Goal: Task Accomplishment & Management: Complete application form

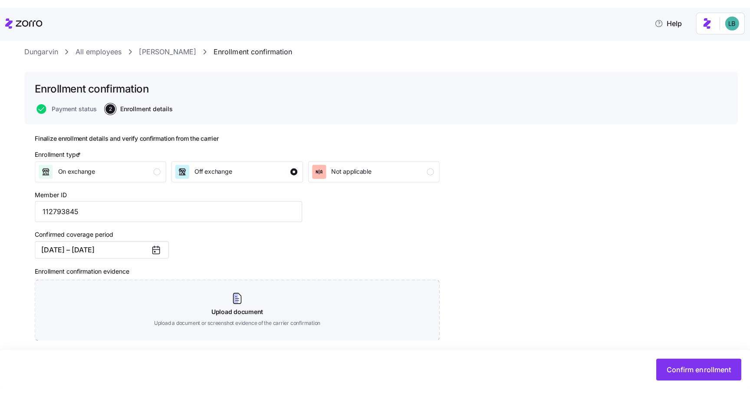
scroll to position [12, 0]
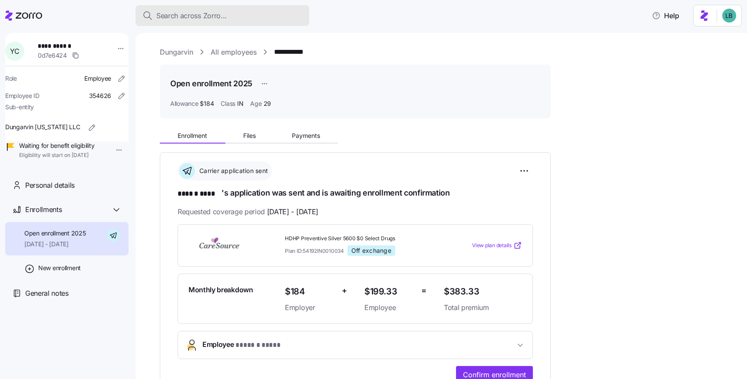
click at [177, 16] on span "Search across Zorro..." at bounding box center [191, 15] width 70 height 11
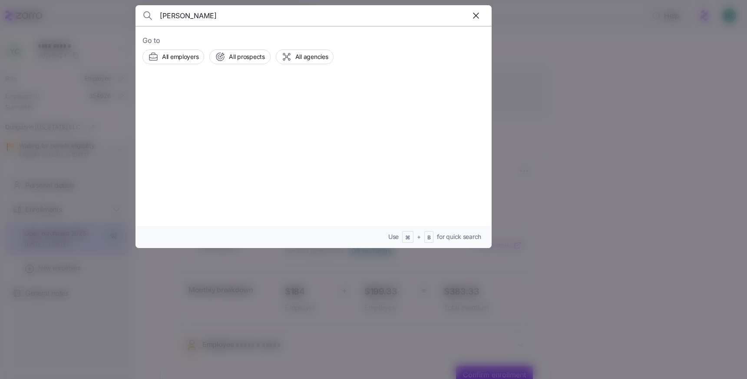
type input "spratt"
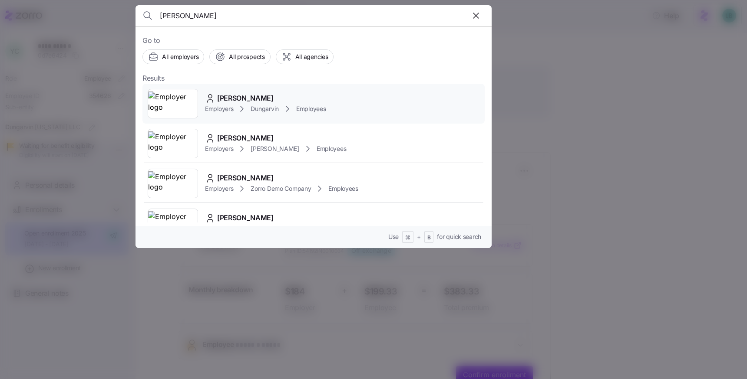
click at [236, 96] on span "Lois Spratt" at bounding box center [245, 98] width 56 height 11
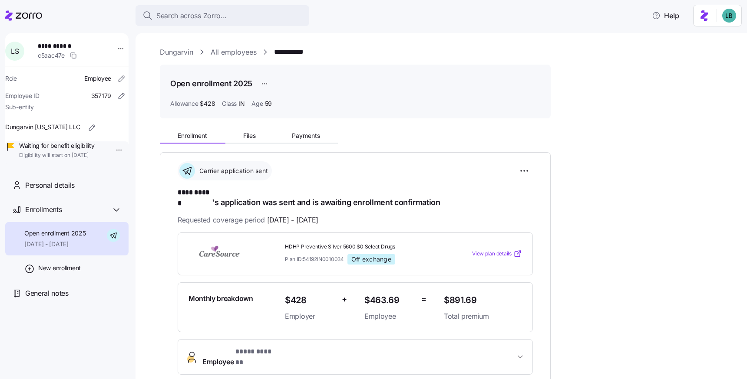
click at [178, 53] on link "Dungarvin" at bounding box center [176, 52] width 33 height 11
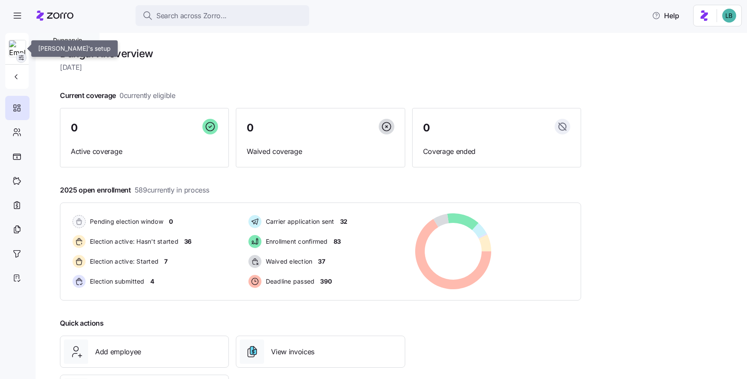
click at [21, 56] on icon "button" at bounding box center [21, 57] width 7 height 7
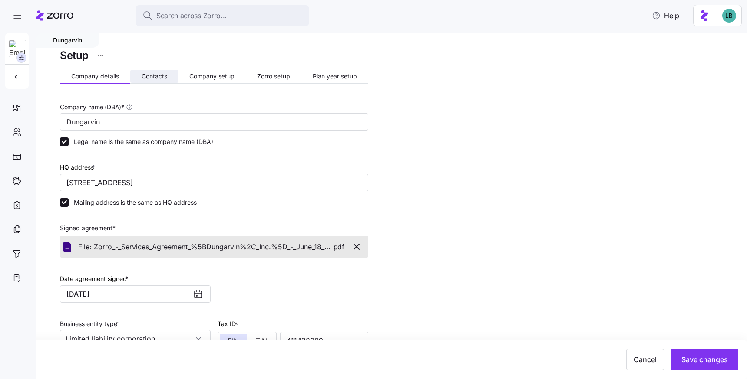
click at [158, 72] on button "Contacts" at bounding box center [154, 76] width 48 height 13
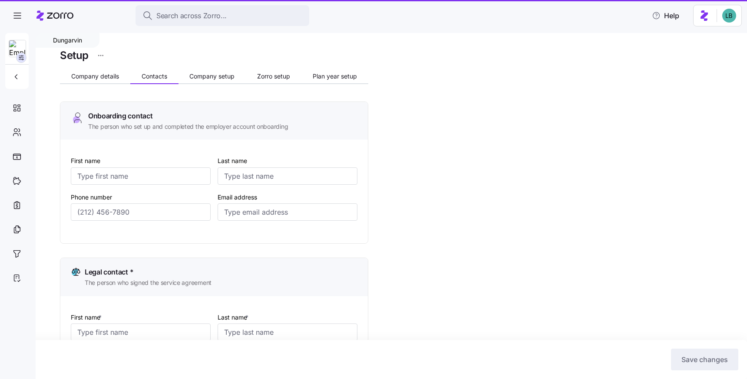
type input "Melanie"
type input "Siepker"
type input "msiepker@dungarvin.com"
type input "Debi"
type input "Allsup"
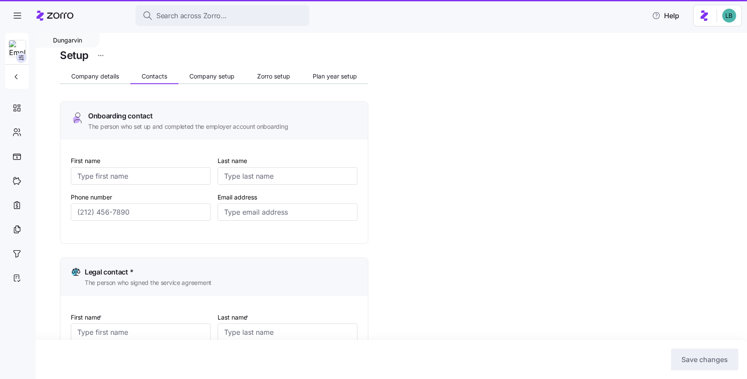
type input "dallsup@dungarvin.com"
type input "Shelby"
type input "Simpson"
type input "ssimpson@dungarvin.com"
type input "Ryan"
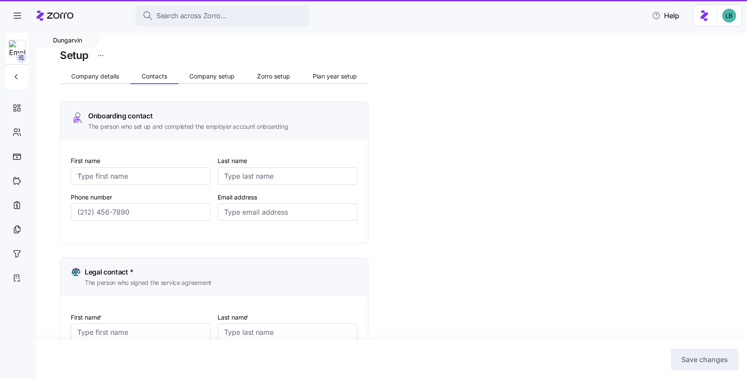
type input "Theisen"
type input "rtheisen@dungarvin.com"
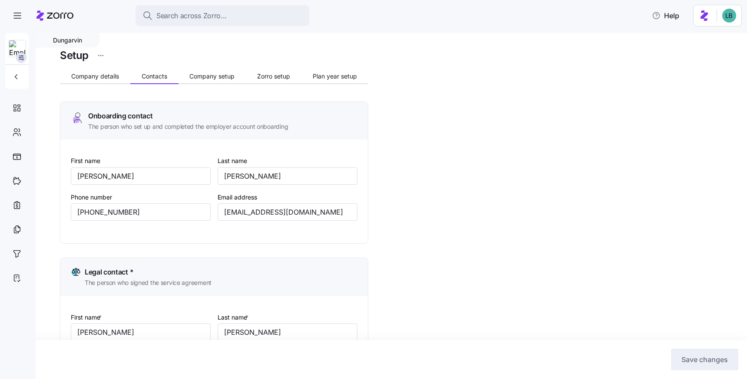
type input "(651) 789-5911"
type input "(651) 789-5914"
type input "(651) 789-5938"
type input "(651) 789-5941"
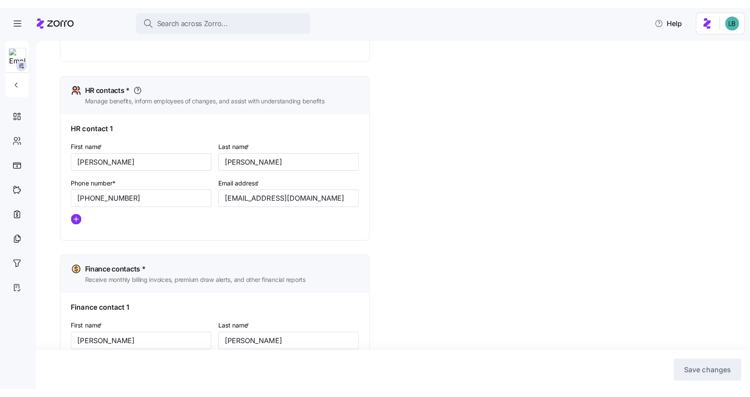
scroll to position [349, 0]
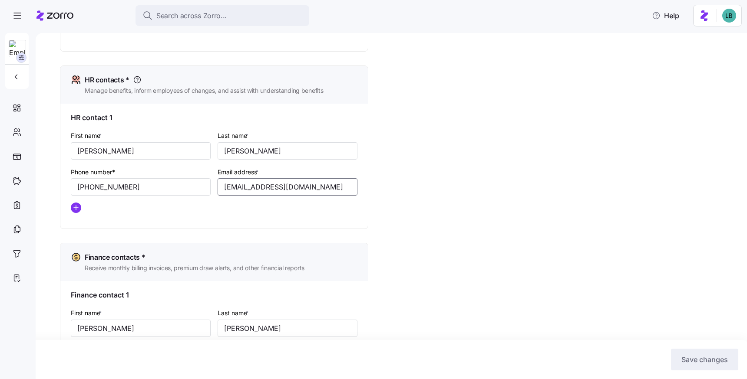
click at [283, 191] on input "ssimpson@dungarvin.com" at bounding box center [287, 186] width 140 height 17
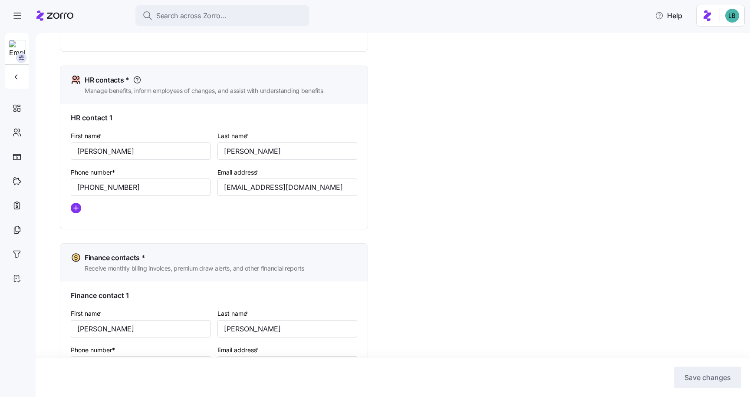
click at [435, 126] on div "Setup Company details Contacts Company setup Zorro setup Plan year setup Onboar…" at bounding box center [399, 127] width 678 height 858
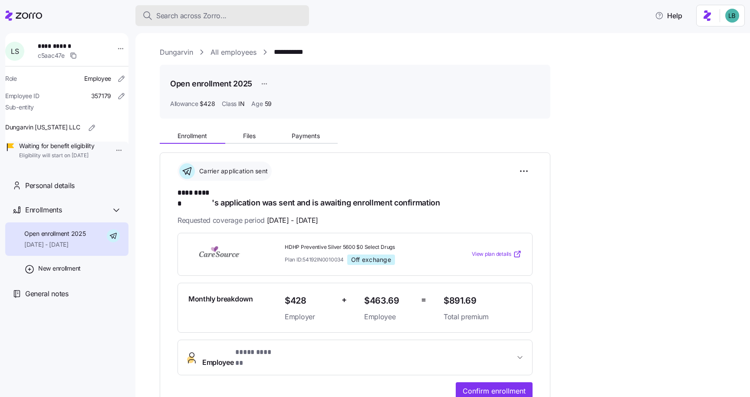
click at [185, 13] on span "Search across Zorro..." at bounding box center [191, 15] width 70 height 11
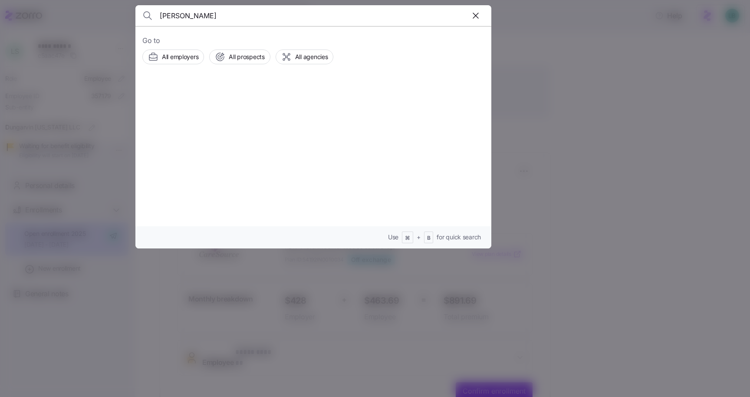
type input "brock"
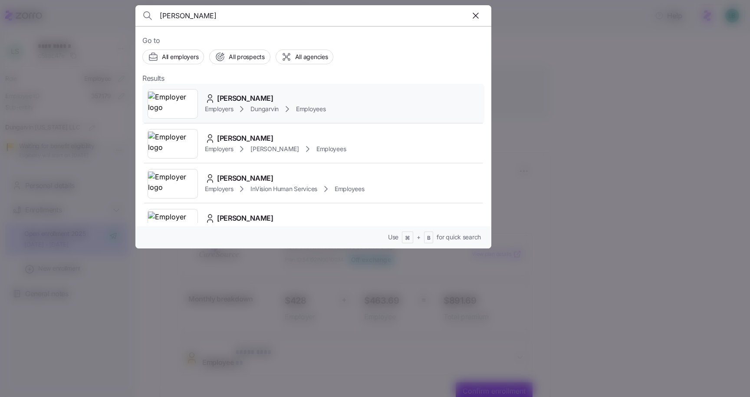
click at [227, 100] on span "[PERSON_NAME]" at bounding box center [245, 98] width 56 height 11
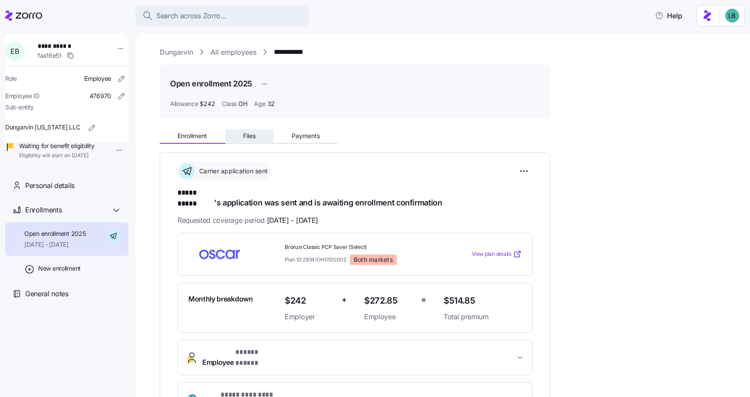
click at [250, 137] on span "Files" at bounding box center [249, 136] width 13 height 6
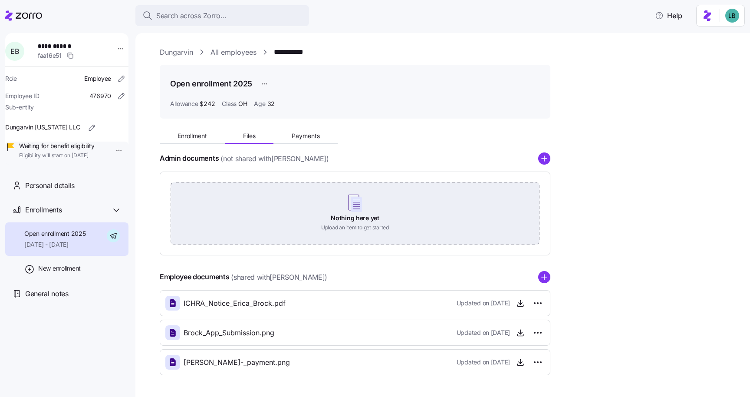
scroll to position [30, 0]
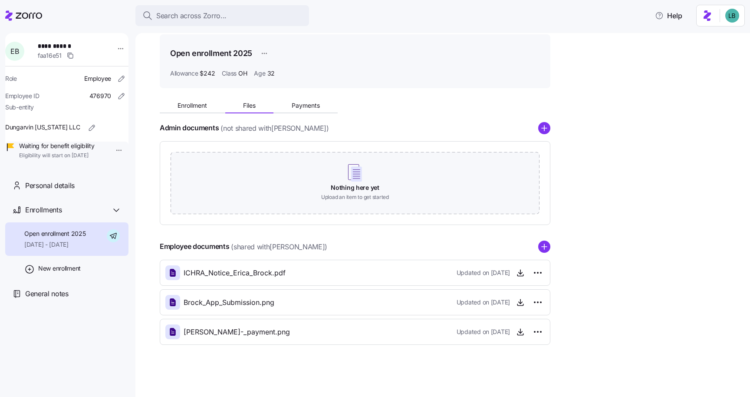
click at [346, 303] on div "Brock_App_Submission.png Updated on 08/18/2025" at bounding box center [354, 302] width 379 height 15
click at [522, 303] on icon "button" at bounding box center [520, 302] width 9 height 9
click at [523, 333] on icon "button" at bounding box center [520, 331] width 9 height 9
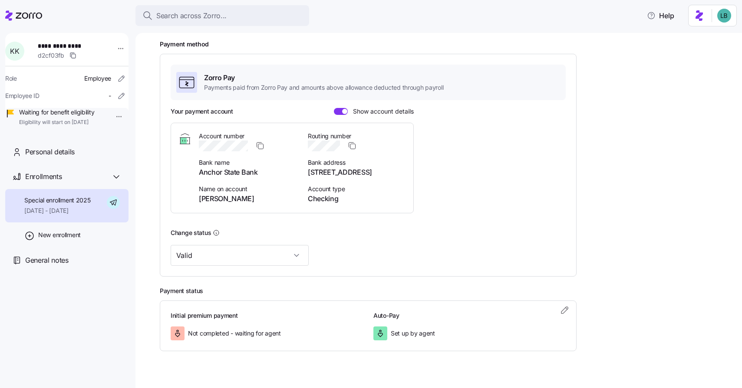
scroll to position [127, 0]
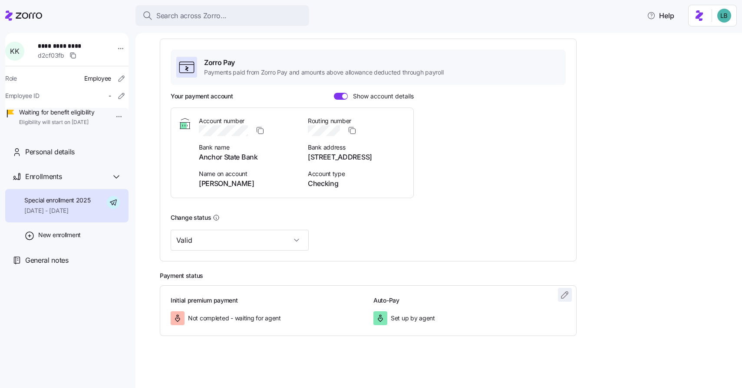
click at [565, 298] on icon "button" at bounding box center [564, 295] width 10 height 10
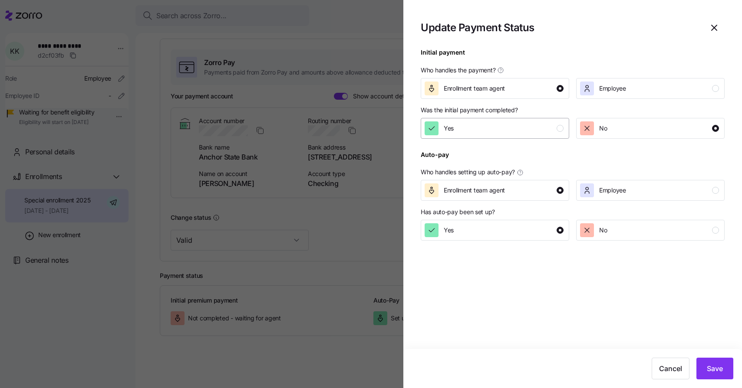
click at [558, 129] on div "button" at bounding box center [559, 128] width 7 height 7
click at [720, 370] on span "Save" at bounding box center [715, 369] width 16 height 10
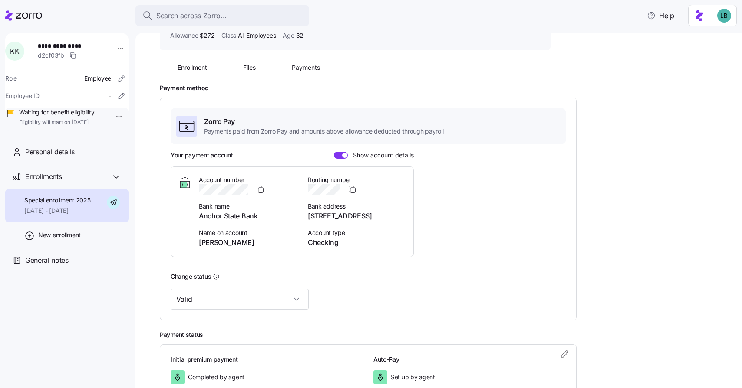
scroll to position [71, 0]
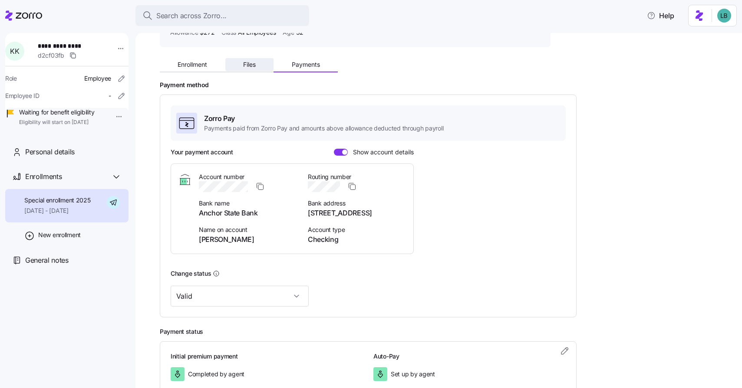
click at [249, 66] on span "Files" at bounding box center [249, 65] width 13 height 6
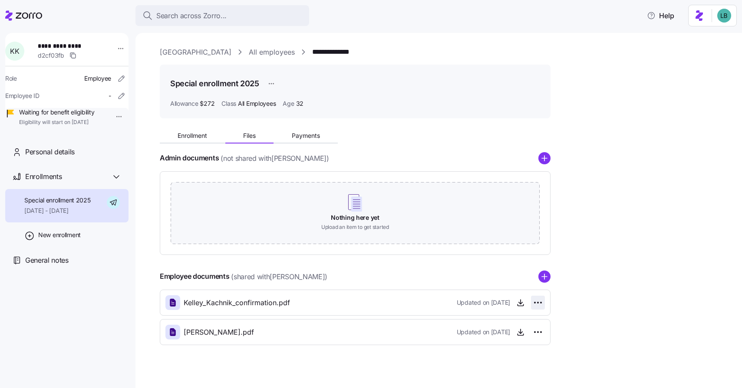
click at [538, 304] on html "**********" at bounding box center [371, 191] width 742 height 383
click at [491, 336] on div "Delete" at bounding box center [499, 336] width 83 height 14
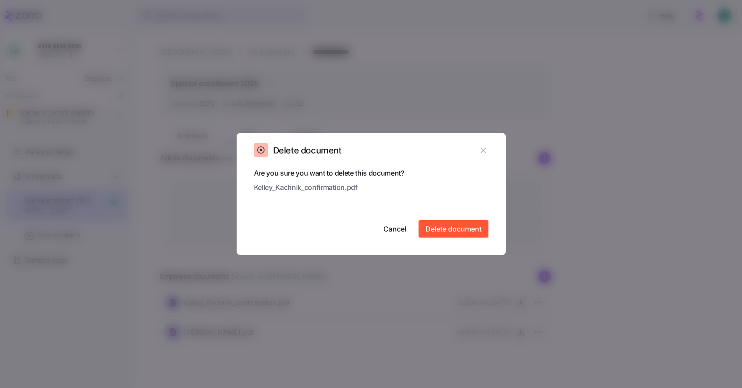
click at [465, 237] on div "Cancel Delete document" at bounding box center [371, 228] width 234 height 17
click at [461, 230] on span "Delete document" at bounding box center [453, 229] width 56 height 10
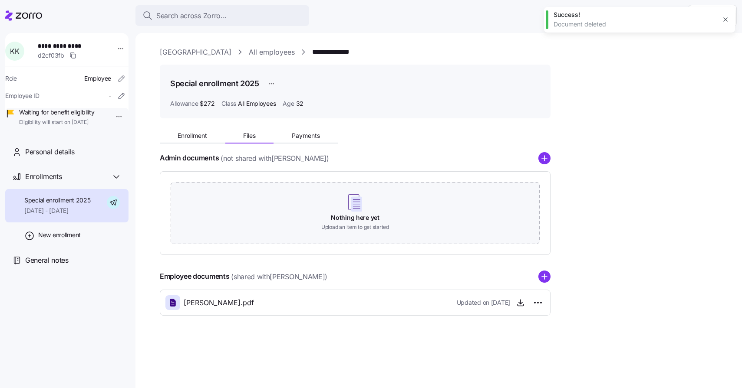
click at [544, 276] on icon "add icon" at bounding box center [544, 276] width 0 height 5
click at [545, 277] on icon "add icon" at bounding box center [544, 277] width 5 height 0
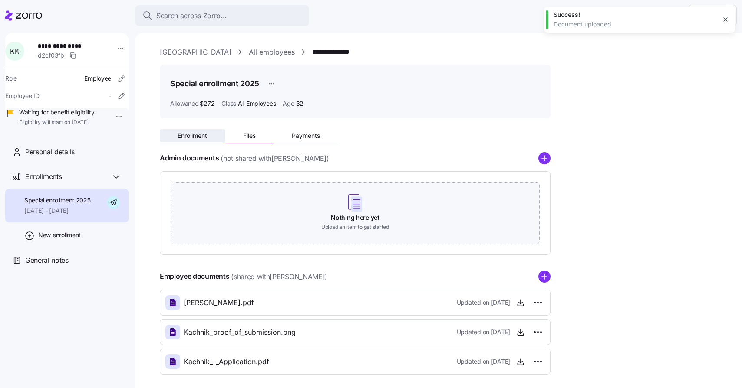
click at [183, 133] on span "Enrollment" at bounding box center [193, 136] width 30 height 6
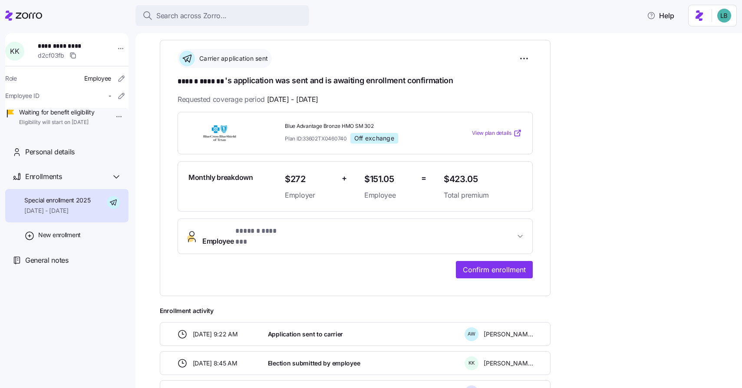
scroll to position [114, 0]
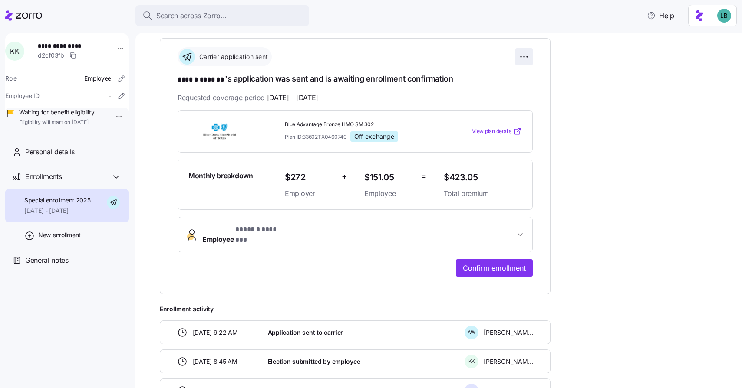
click at [527, 56] on html "**********" at bounding box center [371, 191] width 742 height 383
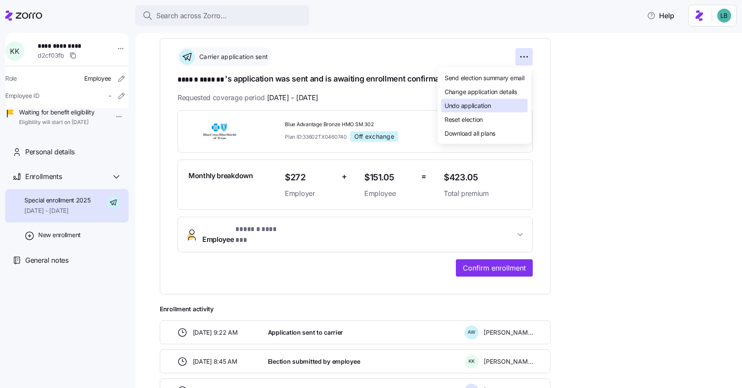
click at [484, 105] on span "Undo application" at bounding box center [467, 105] width 46 height 9
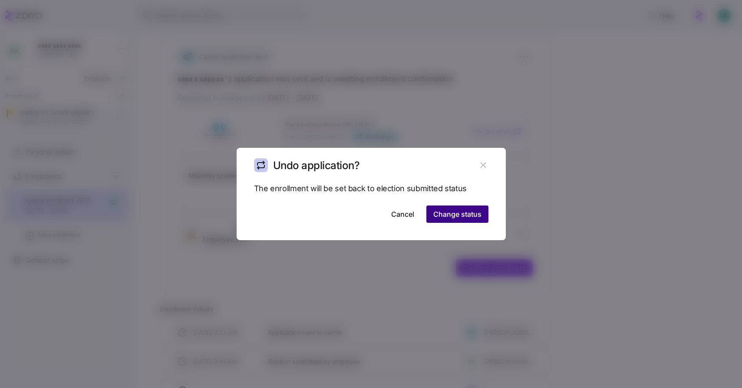
click at [459, 217] on span "Change status" at bounding box center [457, 214] width 48 height 10
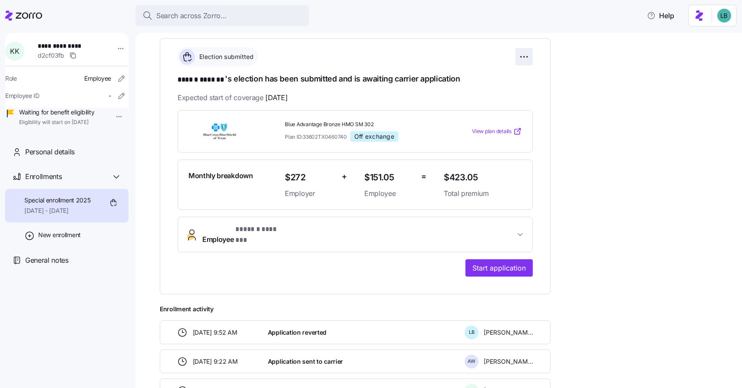
click at [521, 57] on html "**********" at bounding box center [371, 191] width 742 height 383
click at [497, 262] on html "**********" at bounding box center [371, 191] width 742 height 383
click at [497, 263] on span "Start application" at bounding box center [498, 268] width 53 height 10
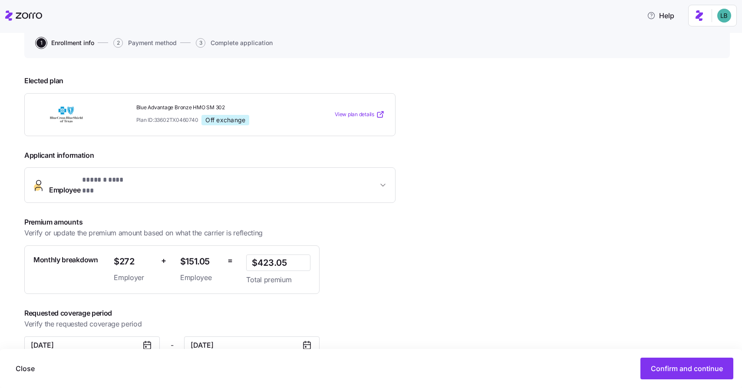
scroll to position [99, 0]
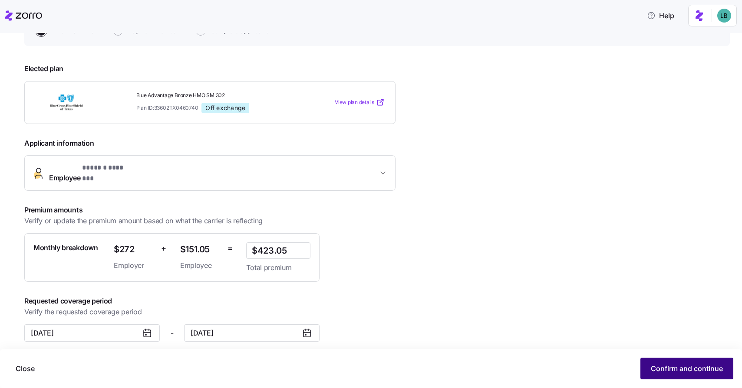
click at [673, 368] on span "Confirm and continue" at bounding box center [687, 369] width 72 height 10
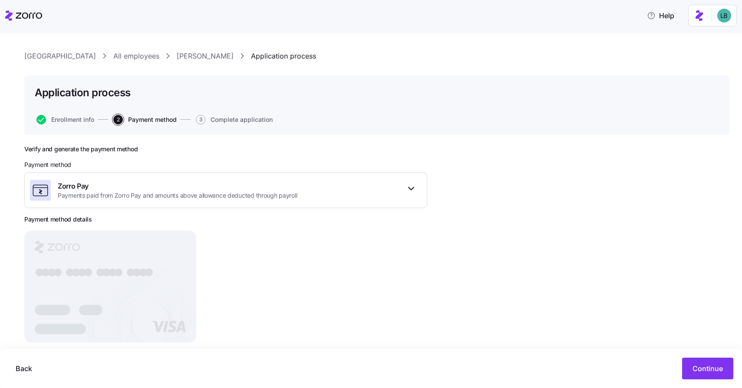
scroll to position [25, 0]
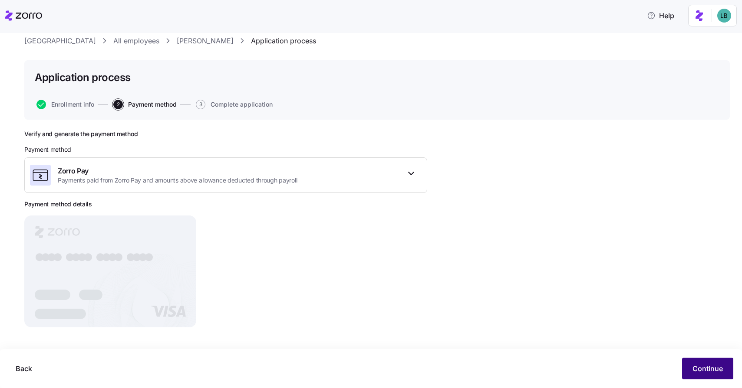
click at [708, 371] on span "Continue" at bounding box center [707, 369] width 30 height 10
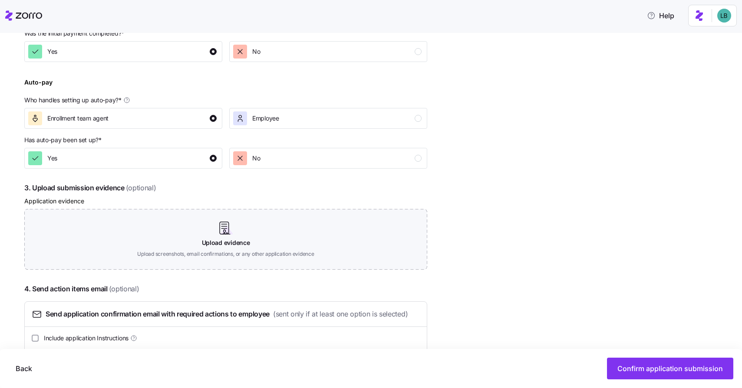
scroll to position [372, 0]
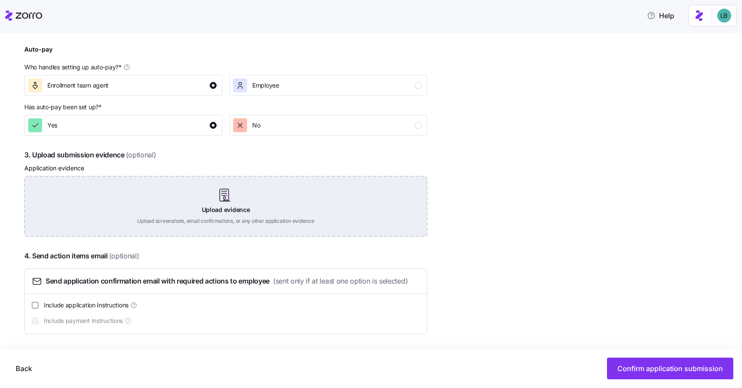
click at [215, 203] on div "Upload evidence Upload screenshots, email confirmations, or any other applicati…" at bounding box center [225, 206] width 403 height 61
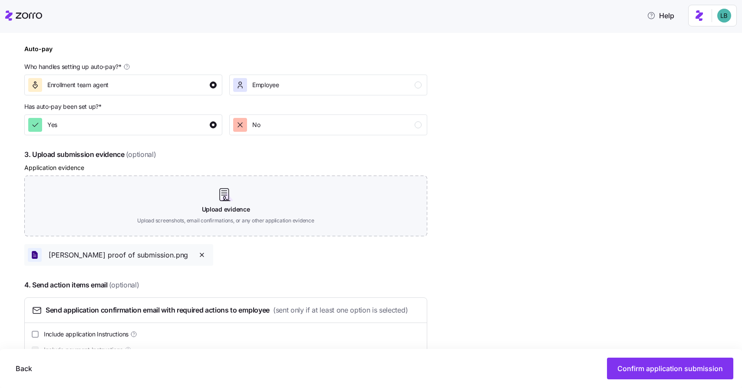
scroll to position [402, 0]
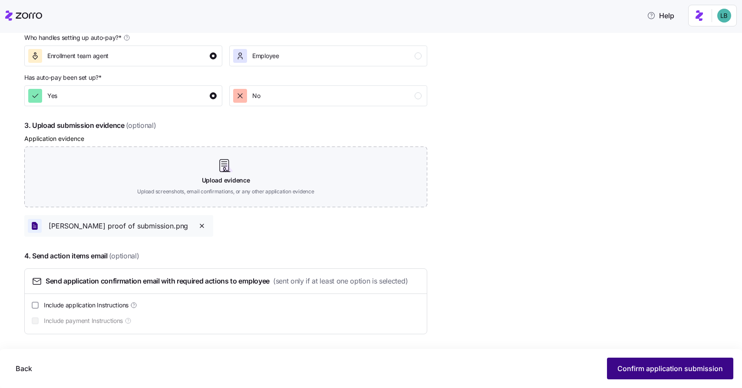
click at [699, 366] on span "Confirm application submission" at bounding box center [669, 369] width 105 height 10
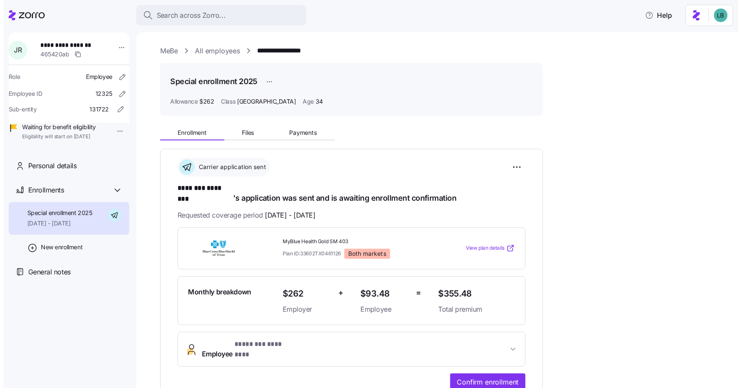
scroll to position [105, 0]
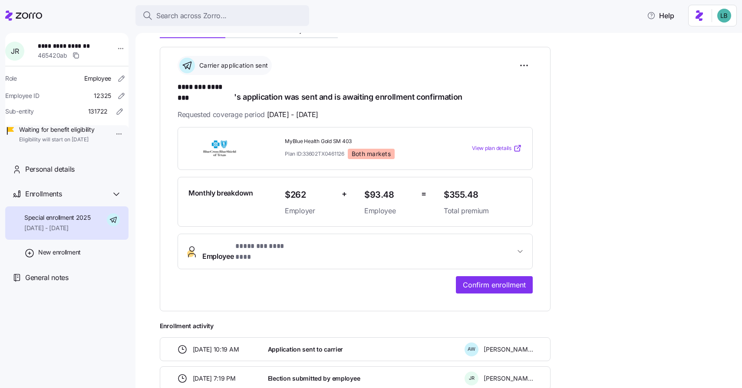
click at [259, 245] on button "Employee * ******** ******** *" at bounding box center [355, 251] width 354 height 35
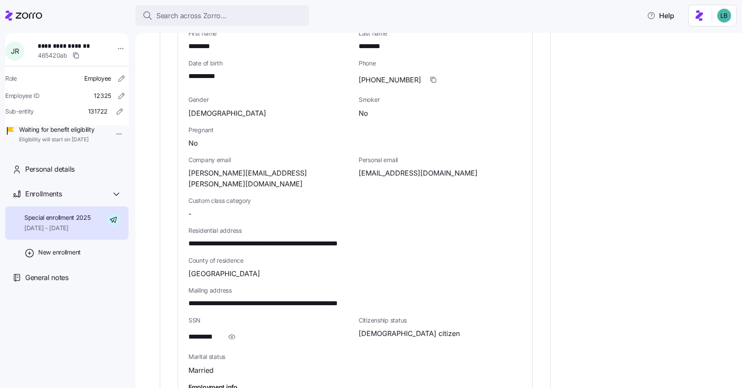
scroll to position [420, 0]
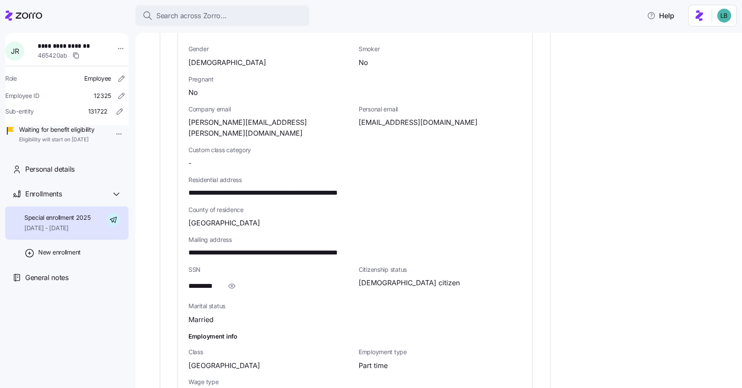
click at [337, 188] on span "**********" at bounding box center [286, 193] width 197 height 11
copy span "*****"
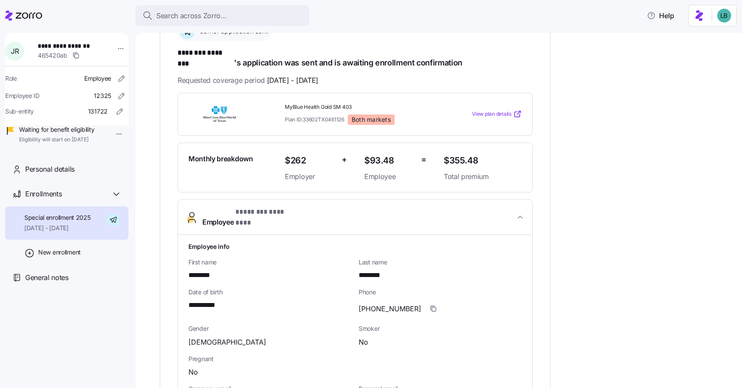
scroll to position [121, 0]
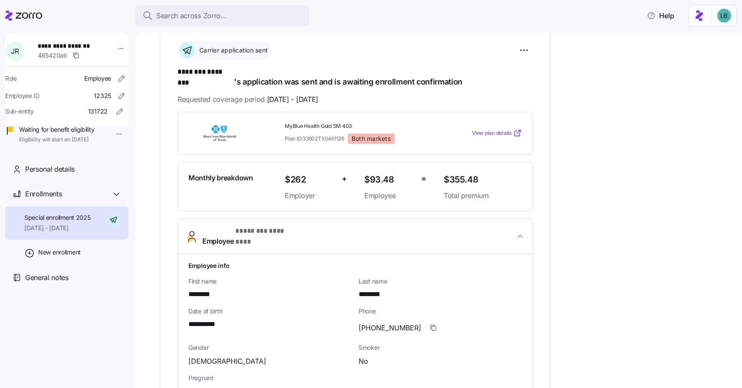
click at [207, 290] on span "********" at bounding box center [201, 295] width 27 height 11
copy span "********"
click at [369, 290] on span "********" at bounding box center [373, 295] width 29 height 11
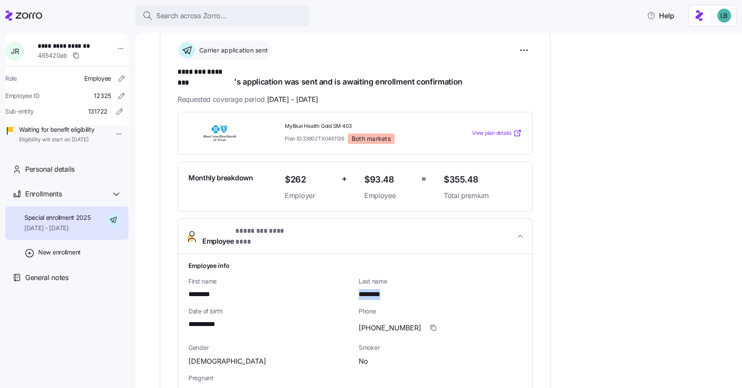
copy span "********"
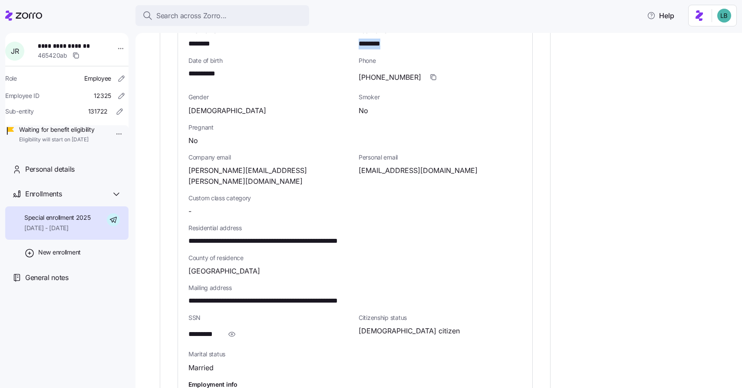
scroll to position [388, 0]
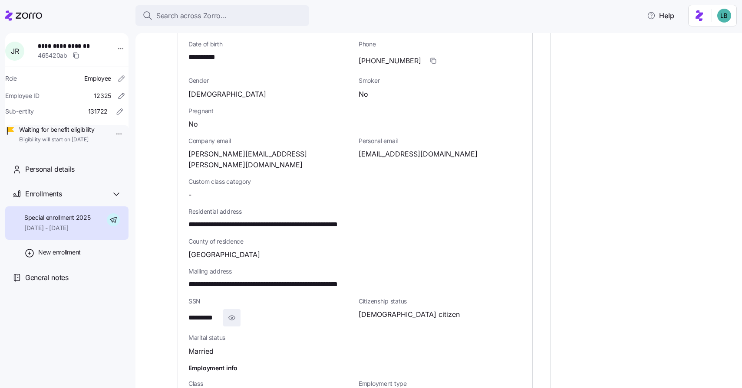
click at [232, 318] on icon "button" at bounding box center [231, 318] width 1 height 1
click at [214, 313] on span "**********" at bounding box center [210, 318] width 44 height 11
copy span "****"
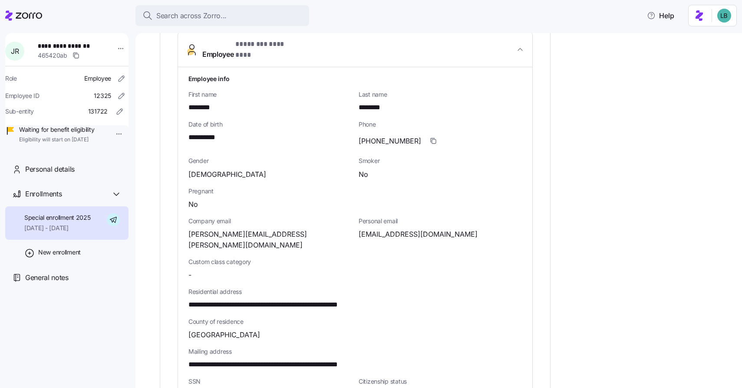
scroll to position [307, 0]
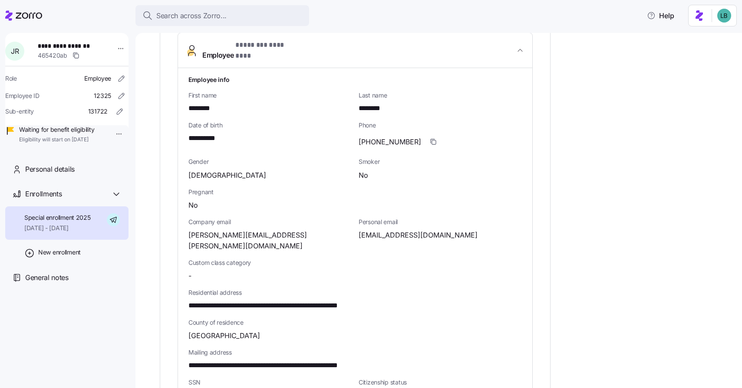
click at [200, 133] on span "**********" at bounding box center [206, 138] width 36 height 11
copy span "**"
drag, startPoint x: 188, startPoint y: 277, endPoint x: 270, endPoint y: 280, distance: 83.0
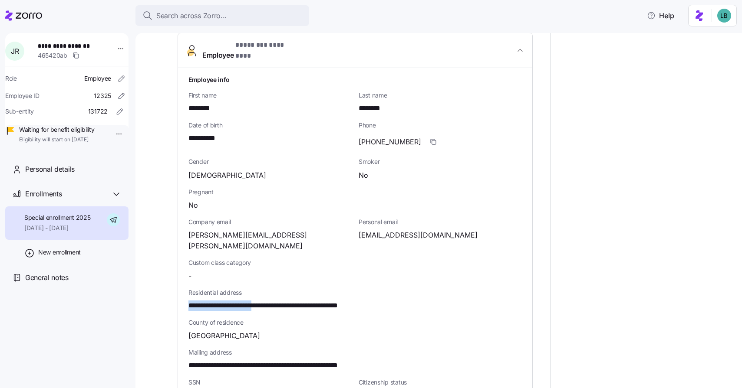
click at [270, 280] on div "**********" at bounding box center [355, 294] width 354 height 453
copy span "**********"
drag, startPoint x: 274, startPoint y: 277, endPoint x: 289, endPoint y: 277, distance: 14.8
click at [289, 301] on span "**********" at bounding box center [286, 306] width 197 height 11
copy span "****"
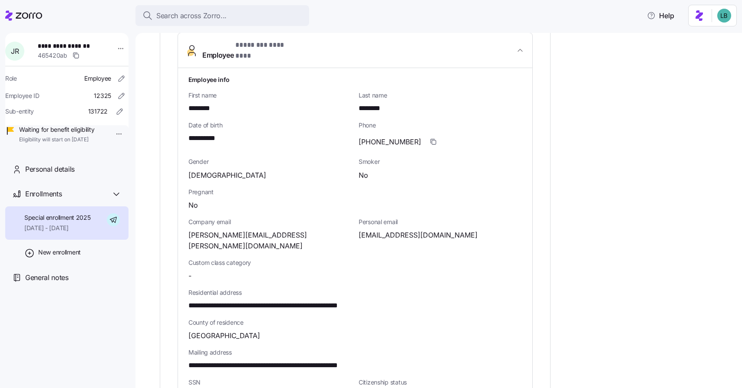
click at [299, 301] on span "**********" at bounding box center [286, 306] width 197 height 11
copy span "******"
click at [430, 138] on icon "button" at bounding box center [433, 141] width 7 height 7
click at [377, 230] on span "kellyj0742@gmail.com" at bounding box center [418, 235] width 119 height 11
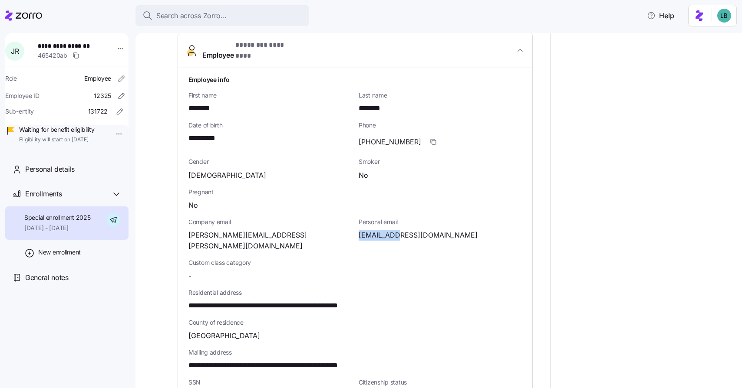
click at [377, 230] on span "kellyj0742@gmail.com" at bounding box center [418, 235] width 119 height 11
copy span "kellyj0742"
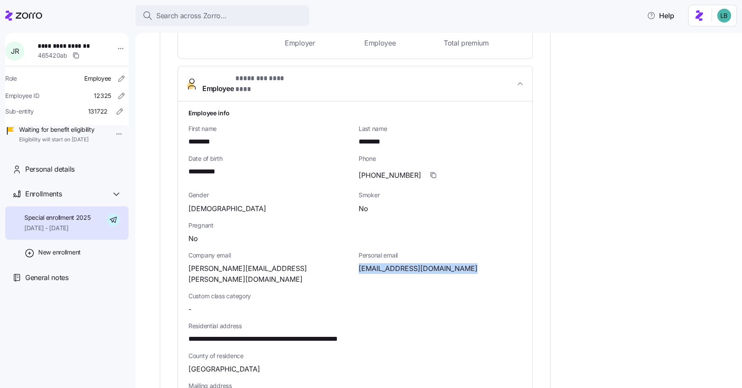
scroll to position [0, 0]
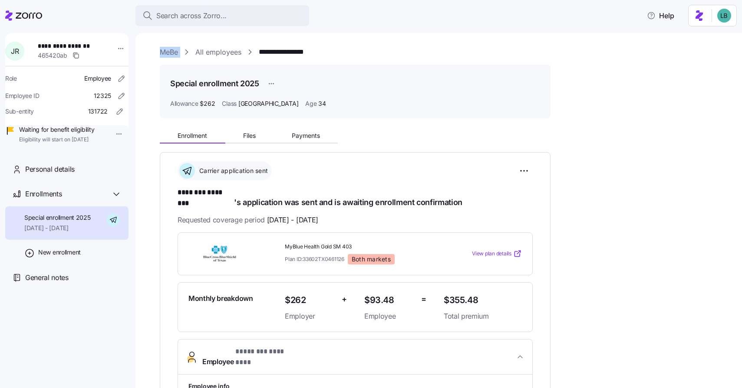
drag, startPoint x: 155, startPoint y: 49, endPoint x: 183, endPoint y: 50, distance: 28.3
click at [183, 50] on div "**********" at bounding box center [438, 210] width 606 height 355
copy div "MeBe"
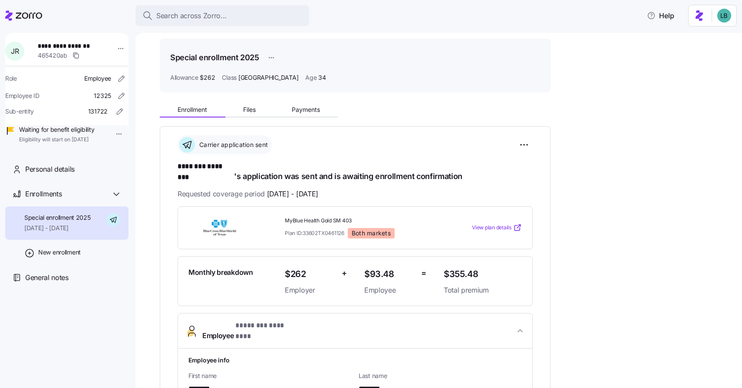
scroll to position [10, 0]
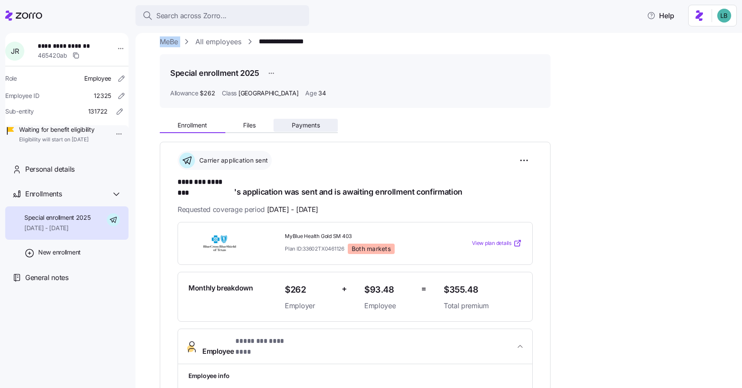
click at [311, 123] on span "Payments" at bounding box center [306, 125] width 28 height 6
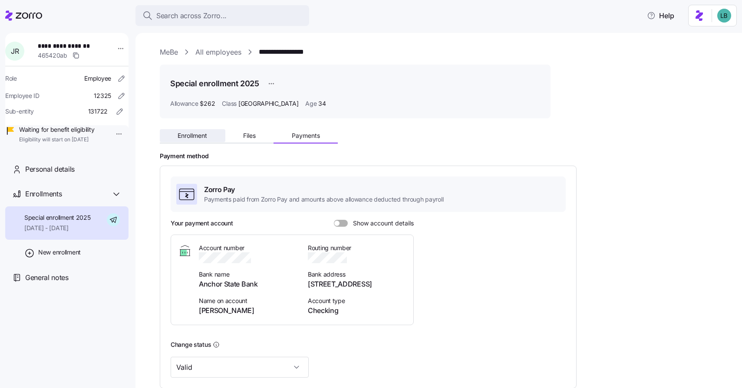
click at [182, 134] on span "Enrollment" at bounding box center [193, 136] width 30 height 6
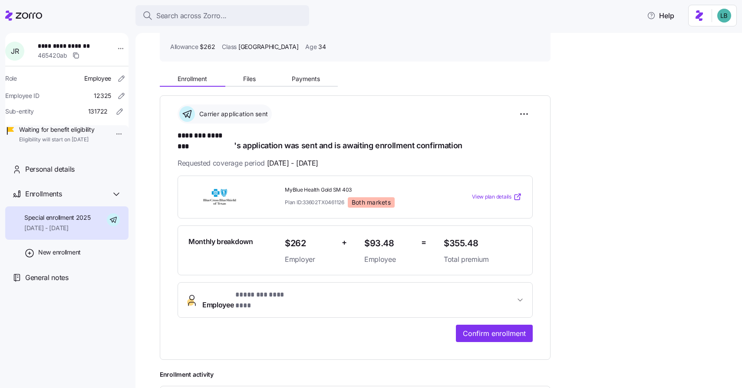
scroll to position [62, 0]
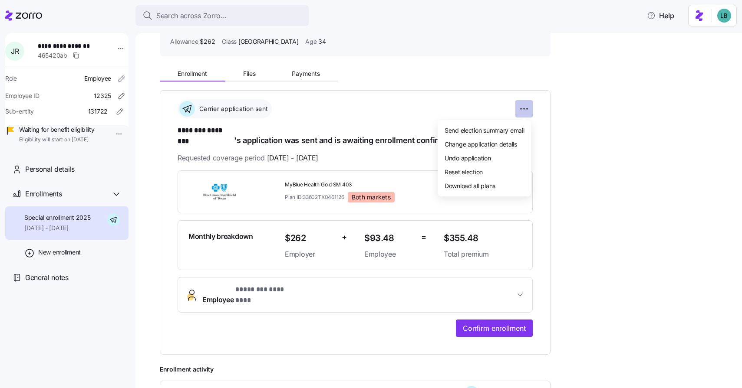
click at [529, 108] on html "**********" at bounding box center [371, 191] width 742 height 383
click at [471, 159] on span "Undo application" at bounding box center [467, 158] width 46 height 9
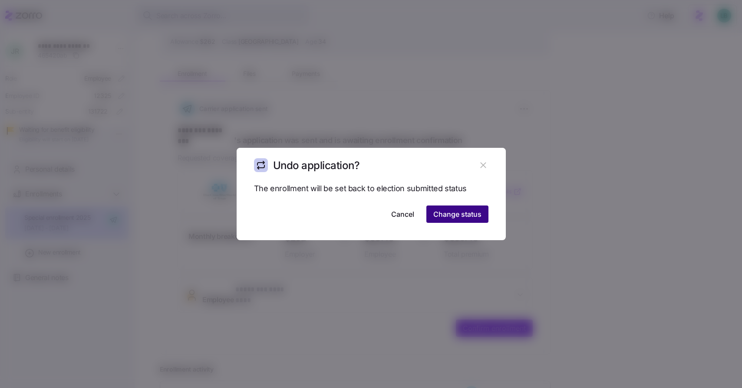
click at [451, 215] on span "Change status" at bounding box center [457, 214] width 48 height 10
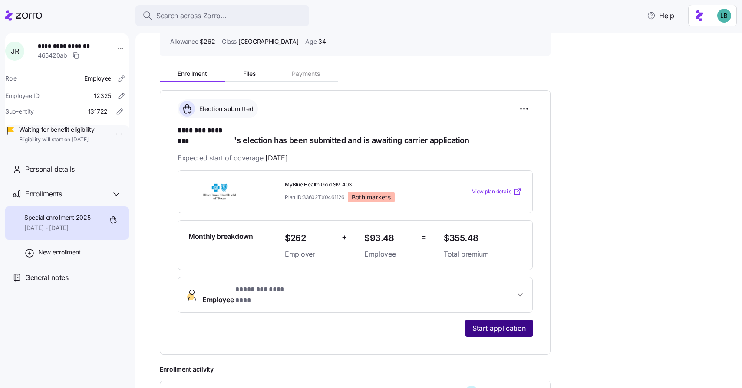
click at [494, 323] on span "Start application" at bounding box center [498, 328] width 53 height 10
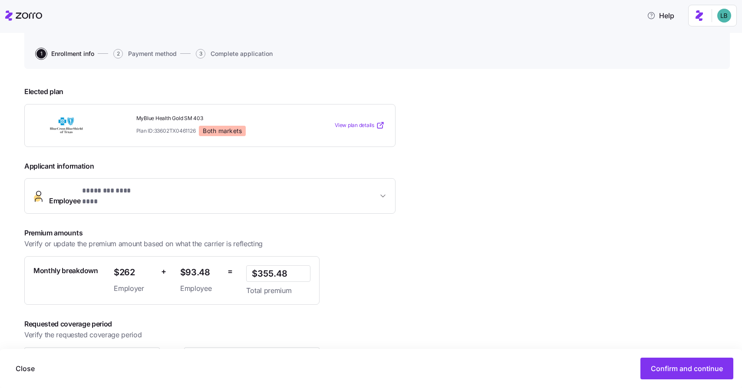
scroll to position [99, 0]
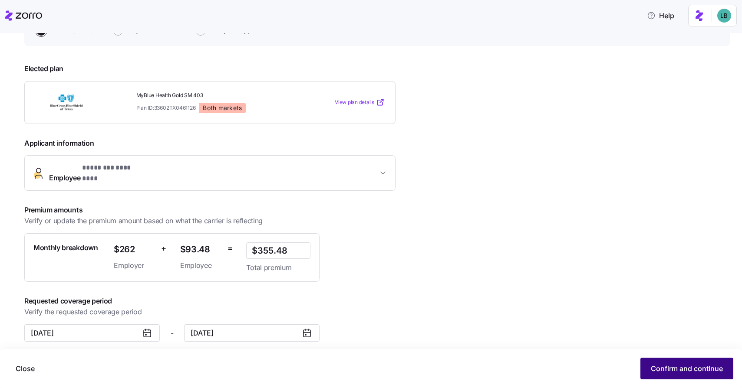
click at [687, 368] on span "Confirm and continue" at bounding box center [687, 369] width 72 height 10
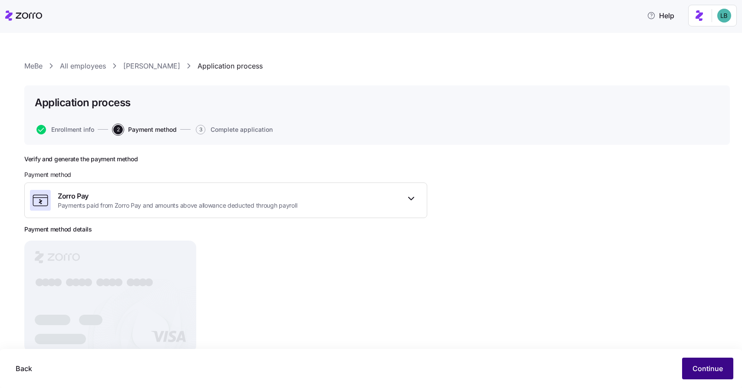
click at [692, 368] on span "Continue" at bounding box center [707, 369] width 30 height 10
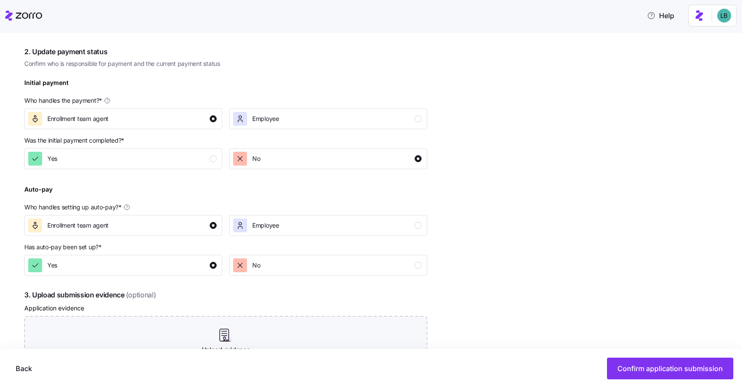
scroll to position [238, 0]
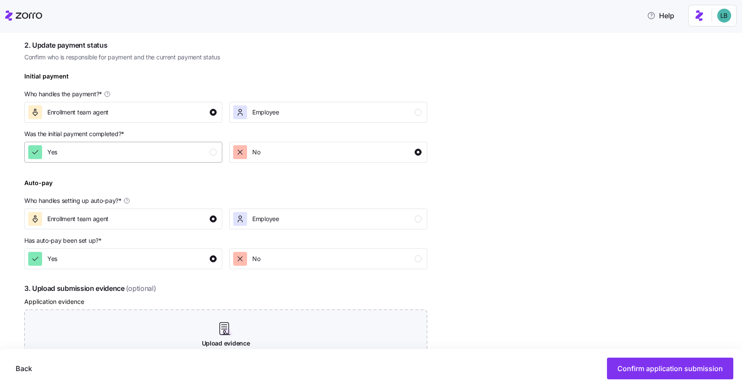
click at [206, 151] on div "Yes" at bounding box center [122, 152] width 188 height 14
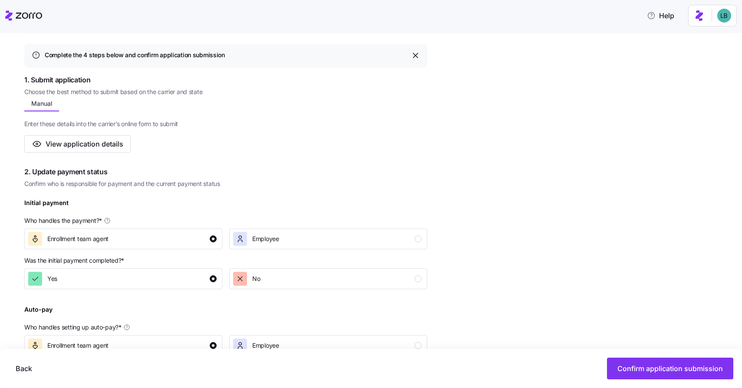
scroll to position [59, 0]
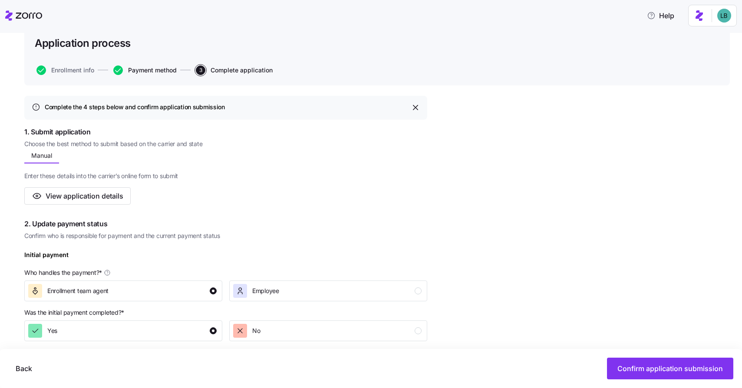
click at [150, 72] on span "Payment method" at bounding box center [152, 70] width 49 height 6
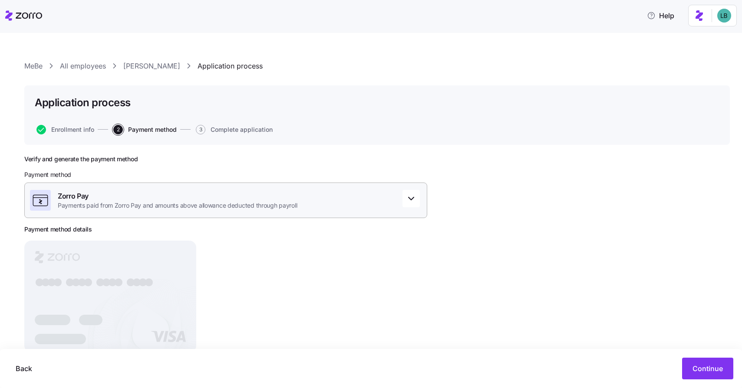
click at [317, 207] on div "Zorro Pay Payments paid from Zorro Pay and amounts above allowance deducted thr…" at bounding box center [225, 201] width 403 height 36
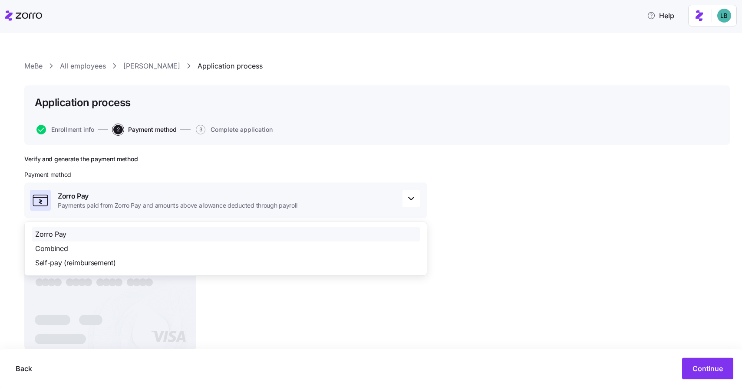
click at [303, 231] on div "Zorro Pay" at bounding box center [226, 234] width 388 height 14
click at [494, 237] on div "Verify and generate the payment method Payment method Zorro Pay Payments paid f…" at bounding box center [376, 279] width 705 height 248
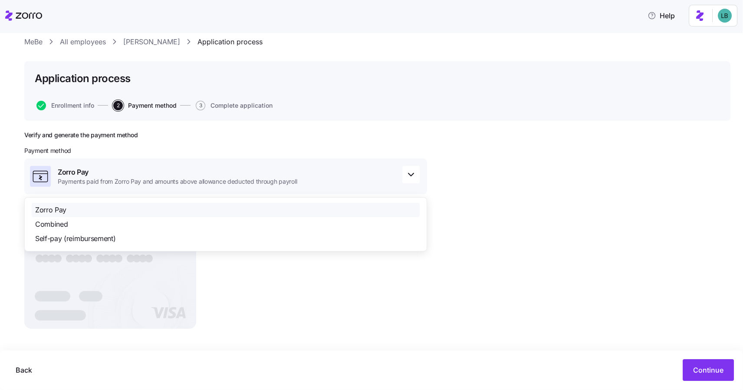
scroll to position [24, 0]
click at [563, 236] on div "Verify and generate the payment method Payment method Zorro Pay Payments paid f…" at bounding box center [377, 256] width 707 height 248
click at [415, 176] on icon "button" at bounding box center [411, 175] width 10 height 10
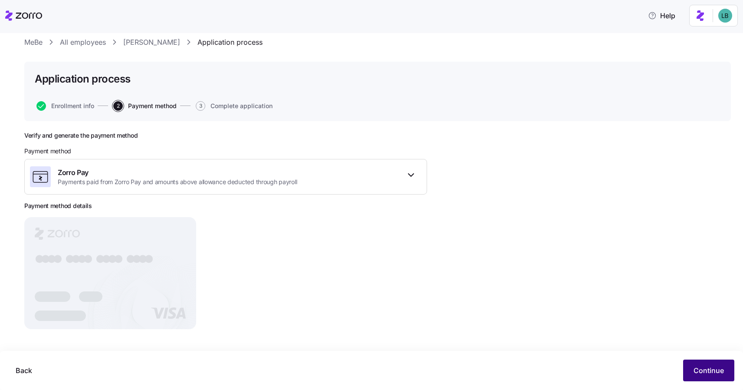
click at [702, 369] on span "Continue" at bounding box center [709, 370] width 30 height 10
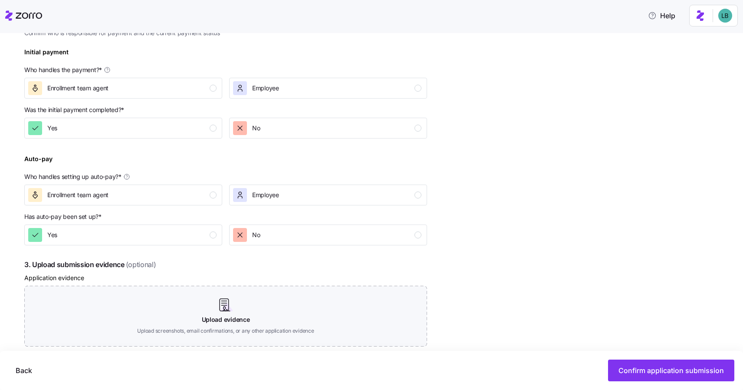
scroll to position [263, 0]
click at [206, 90] on div "Enrollment team agent" at bounding box center [122, 88] width 188 height 14
click at [213, 128] on div "button" at bounding box center [213, 127] width 7 height 7
click at [213, 196] on div "button" at bounding box center [213, 194] width 7 height 7
click at [217, 230] on button "Yes" at bounding box center [123, 234] width 198 height 21
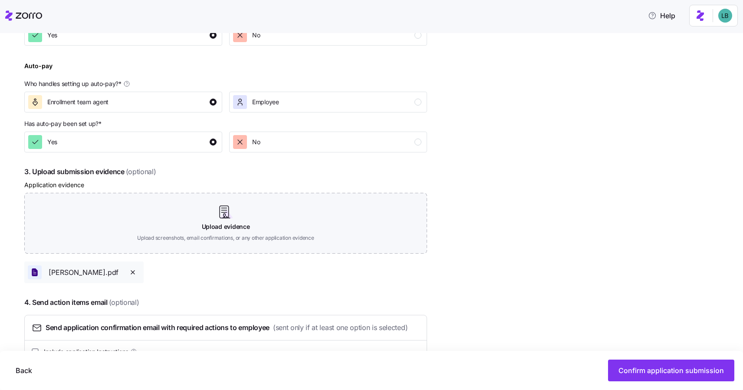
scroll to position [0, 0]
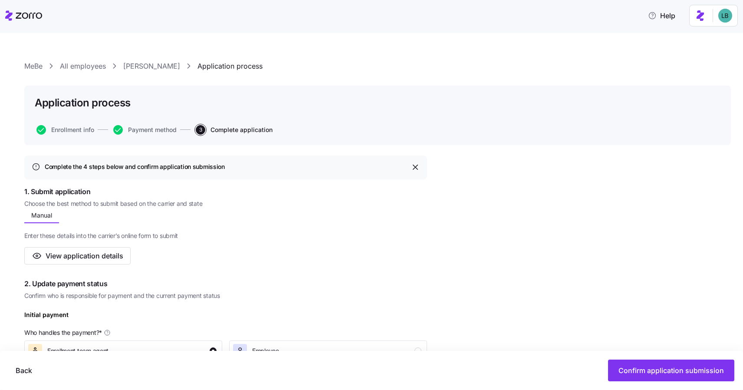
click at [161, 67] on link "Jennifer Richards" at bounding box center [151, 66] width 57 height 11
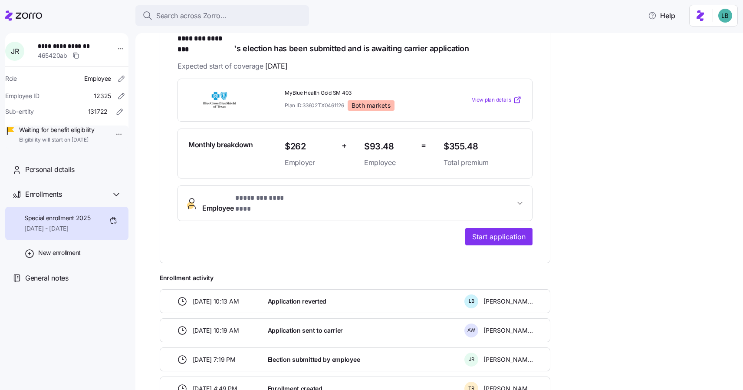
scroll to position [163, 0]
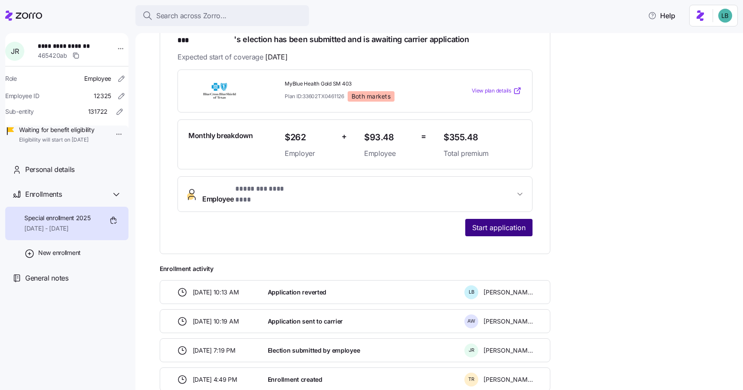
click at [488, 222] on span "Start application" at bounding box center [498, 227] width 53 height 10
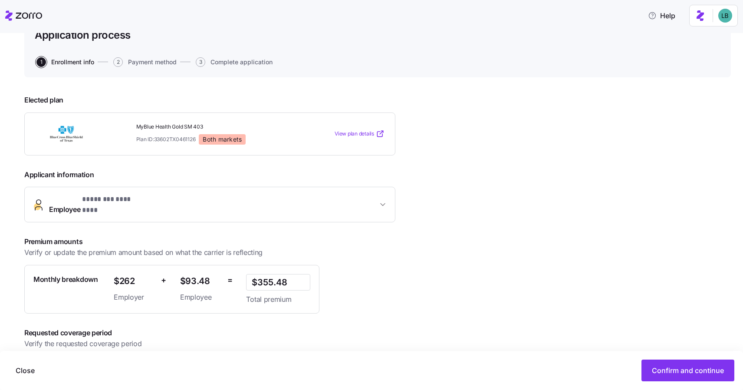
scroll to position [98, 0]
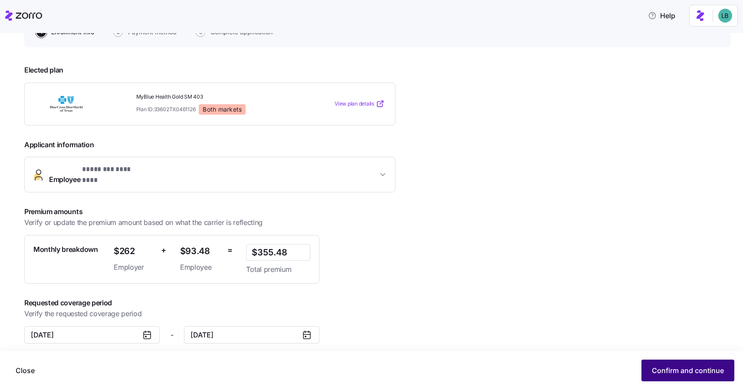
click at [673, 372] on span "Confirm and continue" at bounding box center [688, 370] width 72 height 10
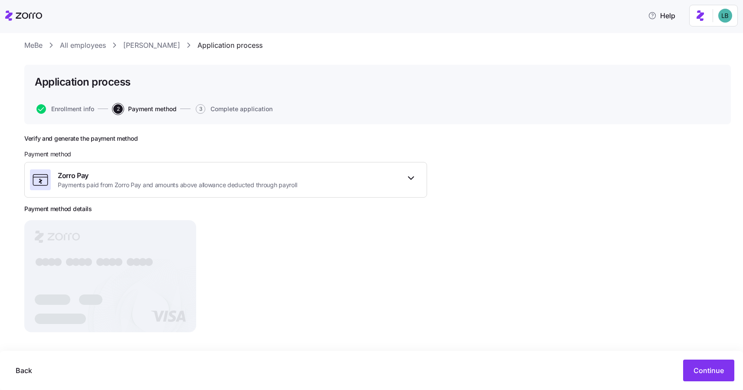
scroll to position [24, 0]
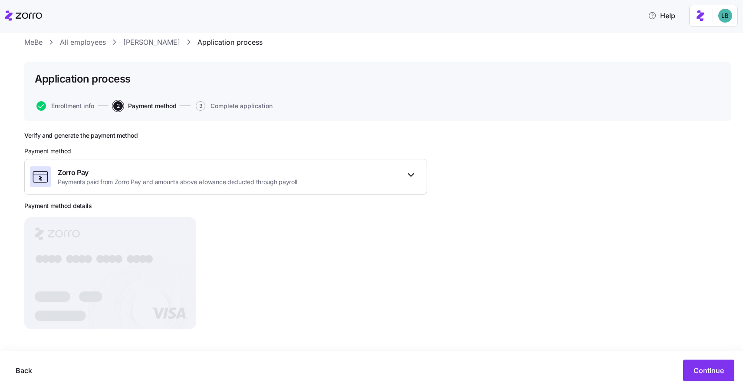
click at [156, 40] on link "Jennifer Richards" at bounding box center [151, 42] width 57 height 11
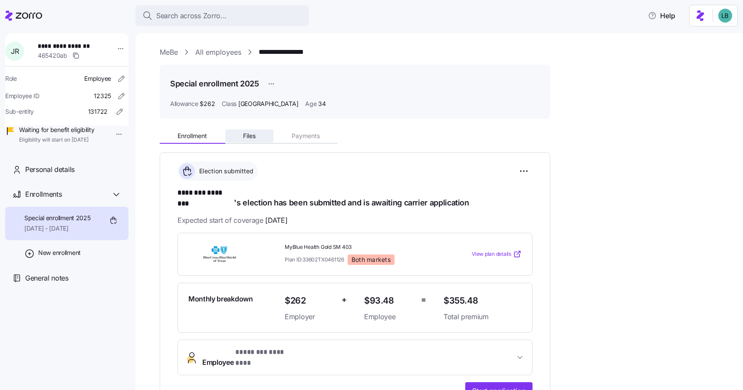
click at [237, 136] on button "Files" at bounding box center [249, 135] width 49 height 13
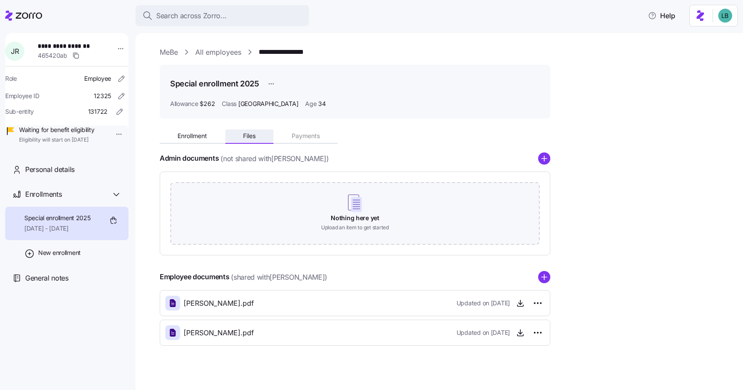
click at [245, 136] on span "Files" at bounding box center [249, 136] width 13 height 6
click at [203, 136] on span "Enrollment" at bounding box center [193, 136] width 30 height 6
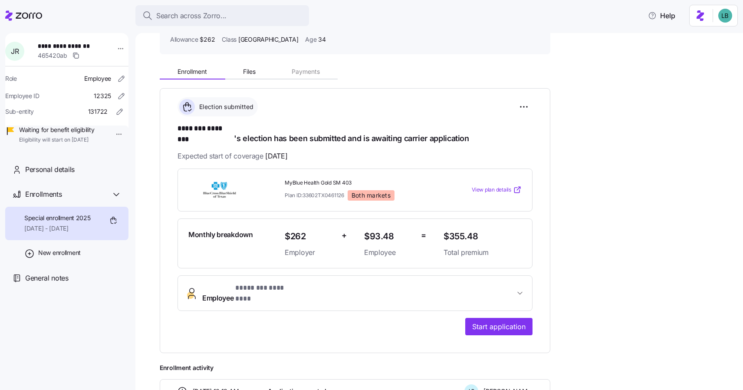
scroll to position [61, 0]
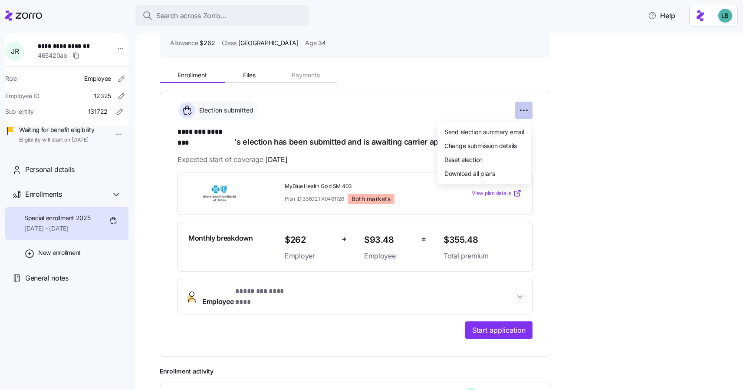
click at [524, 108] on html "**********" at bounding box center [371, 192] width 743 height 385
click at [493, 146] on span "Change submission details" at bounding box center [480, 145] width 72 height 9
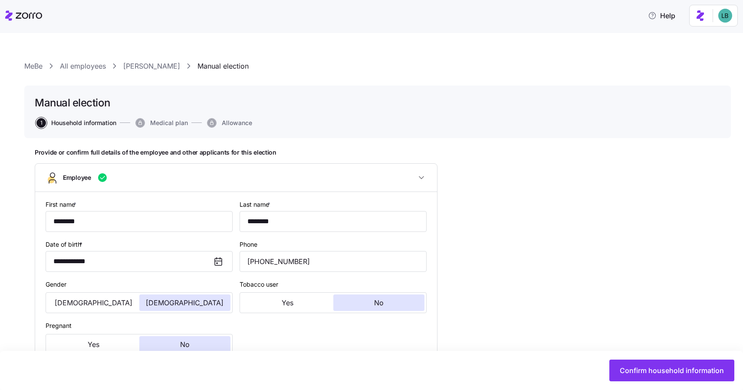
click at [160, 66] on link "Jennifer Richards" at bounding box center [151, 66] width 57 height 11
type input "TX"
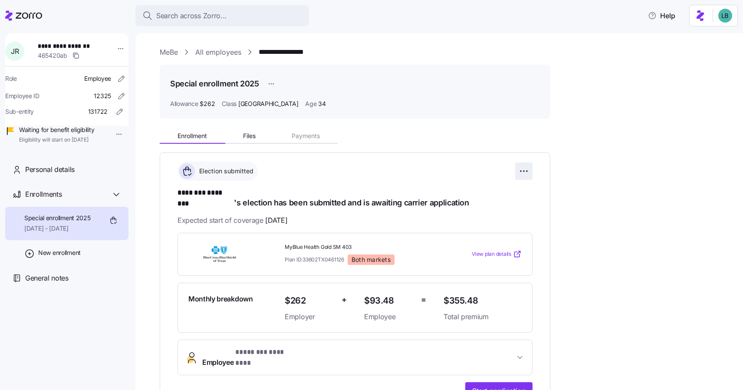
click at [522, 173] on html "**********" at bounding box center [371, 192] width 743 height 385
click at [580, 244] on html "**********" at bounding box center [371, 192] width 743 height 385
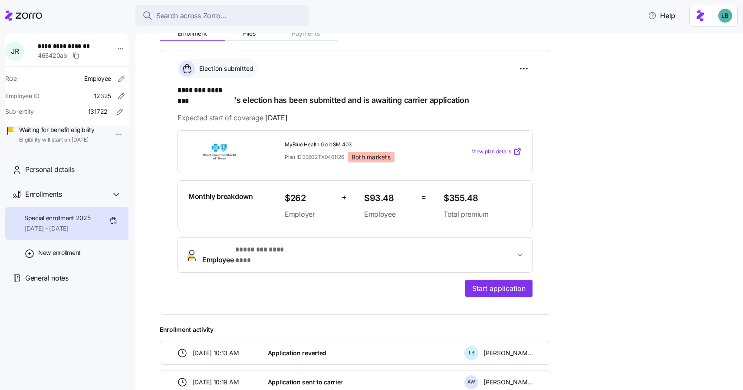
scroll to position [105, 0]
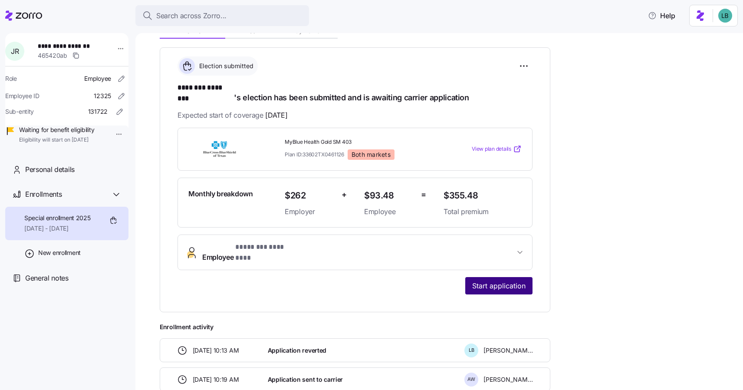
click at [489, 280] on span "Start application" at bounding box center [498, 285] width 53 height 10
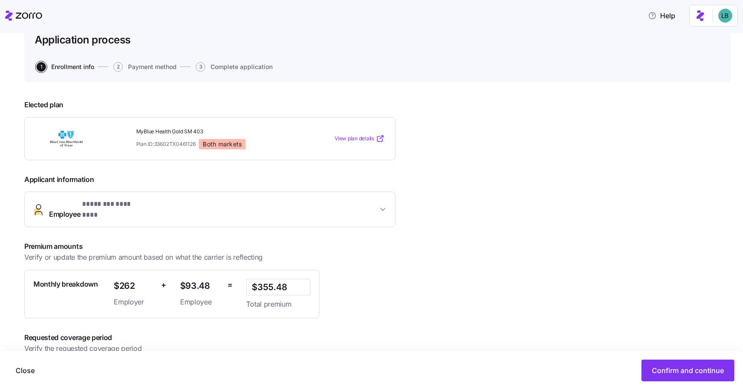
scroll to position [98, 0]
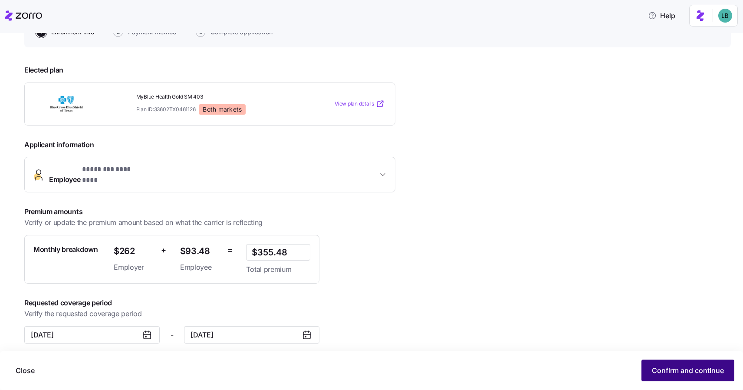
click at [664, 372] on span "Confirm and continue" at bounding box center [688, 370] width 72 height 10
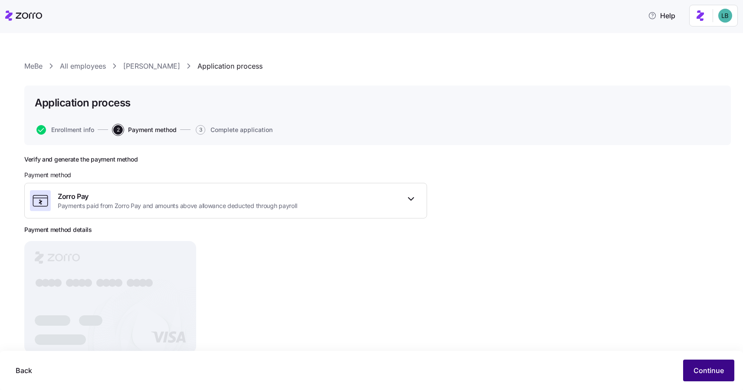
click at [700, 368] on span "Continue" at bounding box center [709, 370] width 30 height 10
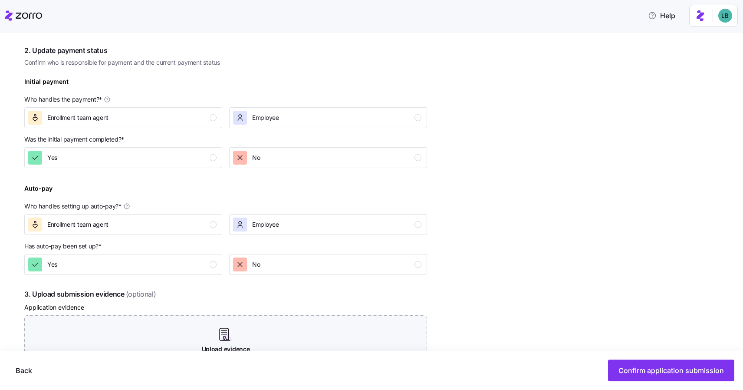
scroll to position [299, 0]
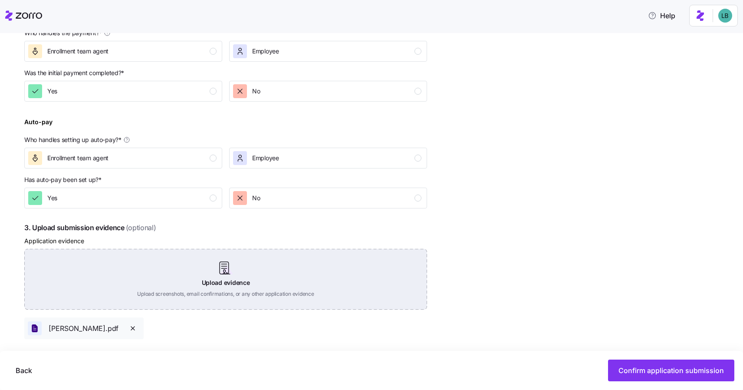
click at [226, 278] on div "Upload evidence Upload screenshots, email confirmations, or any other applicati…" at bounding box center [225, 279] width 403 height 61
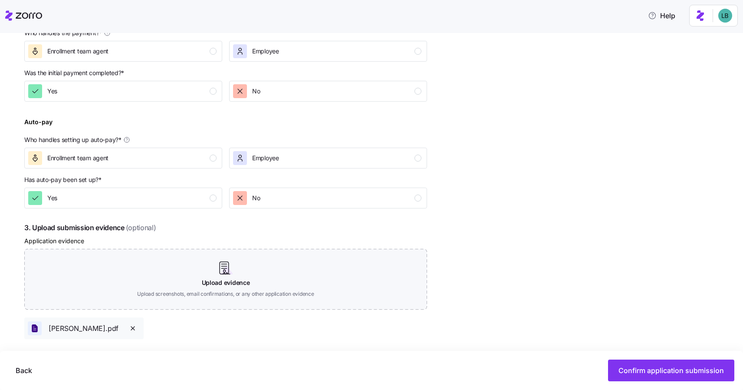
click at [136, 329] on icon "button" at bounding box center [132, 328] width 7 height 7
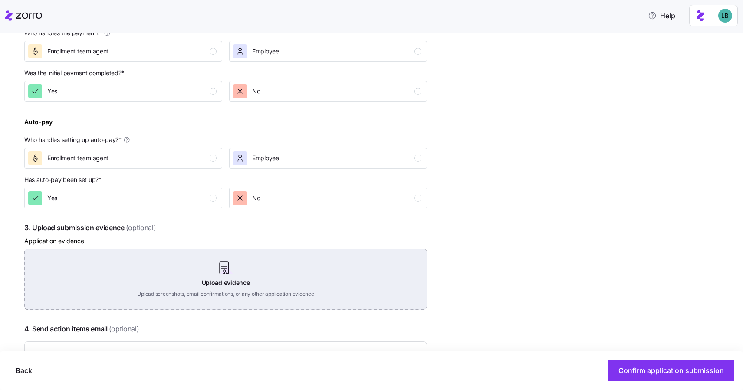
click at [223, 279] on div "Upload evidence Upload screenshots, email confirmations, or any other applicati…" at bounding box center [225, 279] width 403 height 61
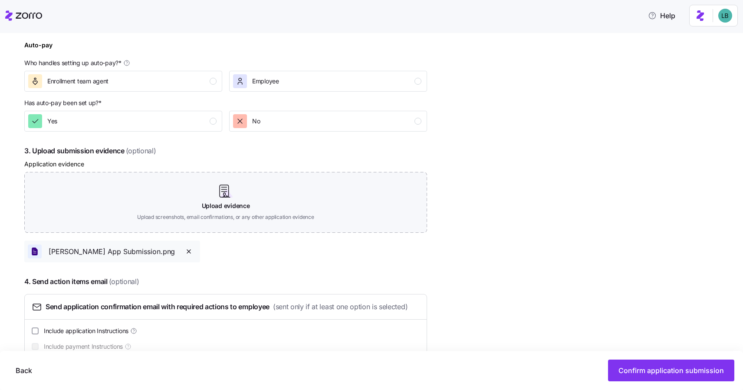
scroll to position [401, 0]
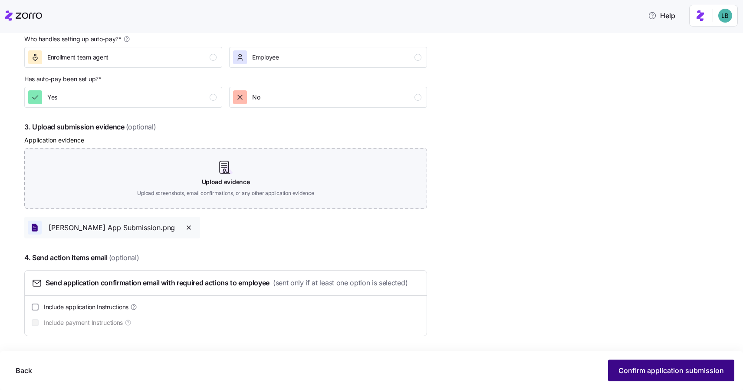
click at [666, 369] on span "Confirm application submission" at bounding box center [671, 370] width 105 height 10
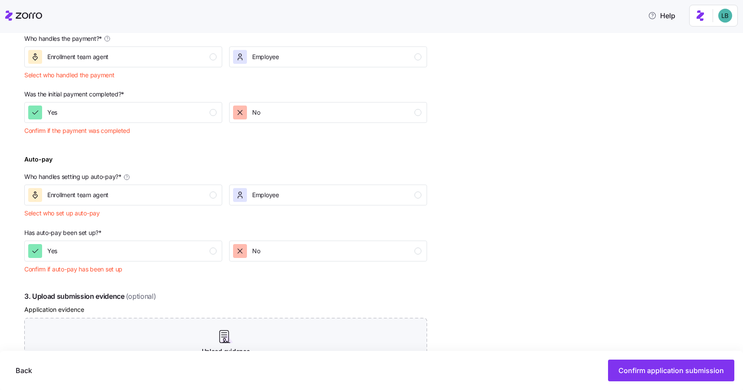
scroll to position [295, 0]
click at [201, 62] on div "Enrollment team agent" at bounding box center [122, 56] width 188 height 14
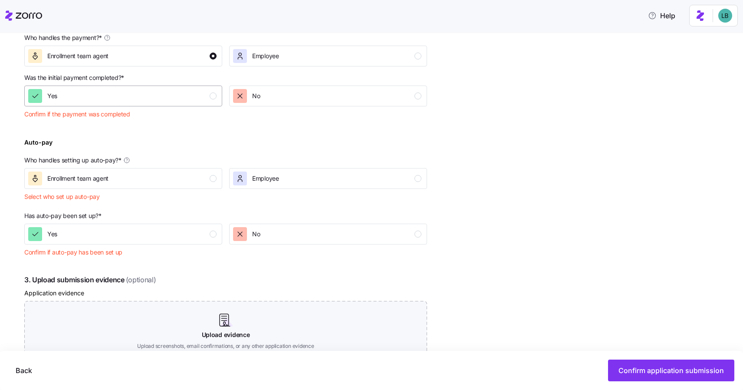
click at [201, 104] on button "Yes" at bounding box center [123, 96] width 198 height 21
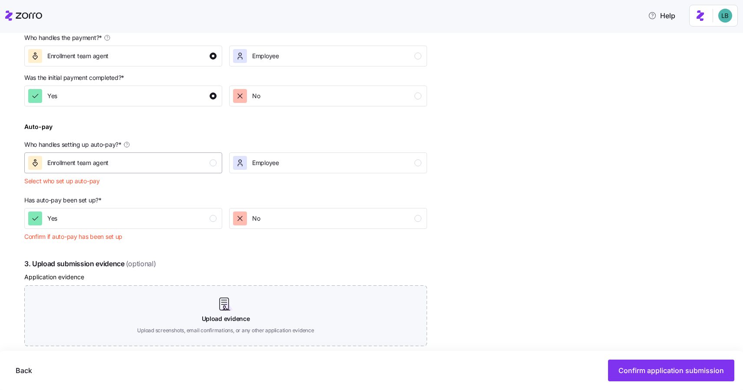
click at [207, 164] on div "Enrollment team agent" at bounding box center [122, 163] width 188 height 14
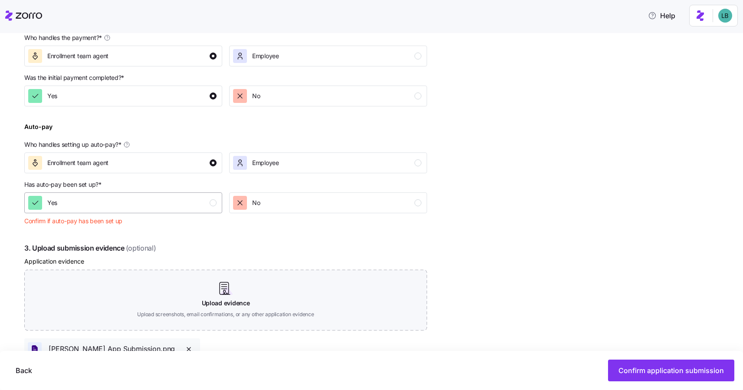
click at [210, 199] on div "Yes" at bounding box center [122, 203] width 188 height 14
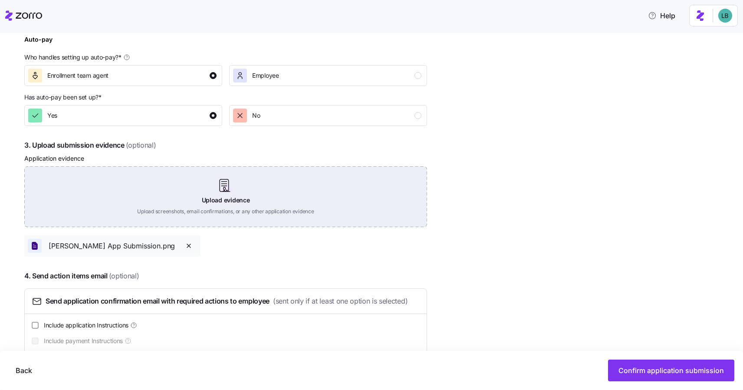
scroll to position [401, 0]
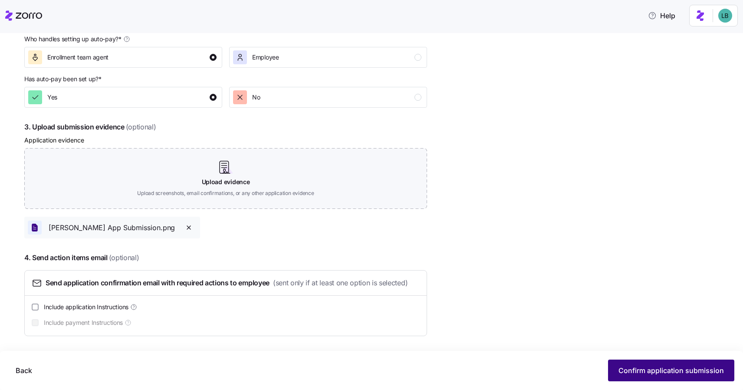
click at [656, 372] on span "Confirm application submission" at bounding box center [671, 370] width 105 height 10
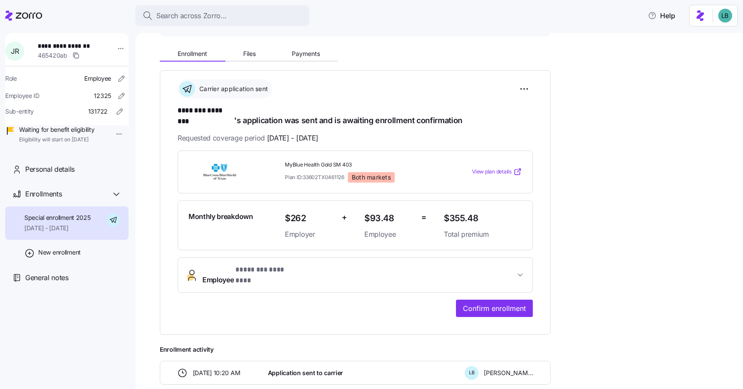
scroll to position [35, 0]
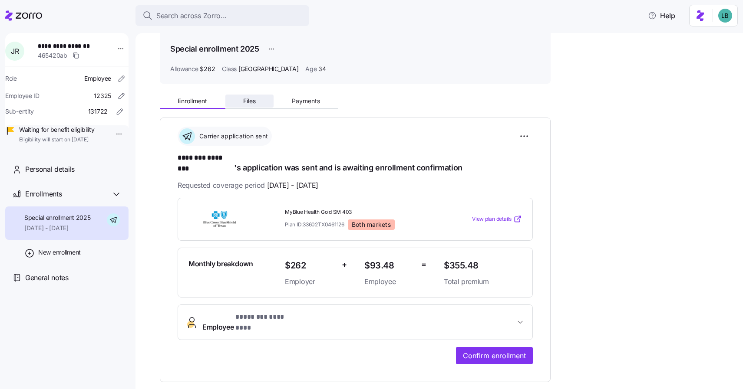
click at [246, 104] on span "Files" at bounding box center [249, 101] width 13 height 6
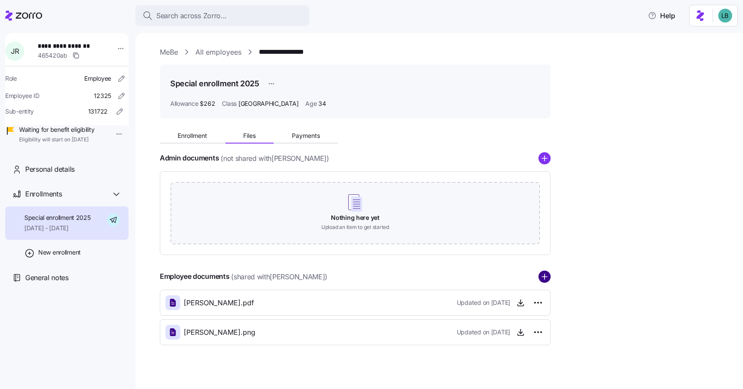
click at [542, 278] on circle "add icon" at bounding box center [544, 276] width 11 height 11
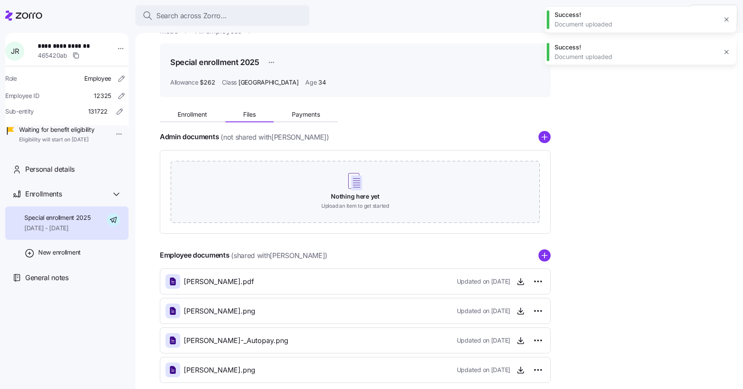
scroll to position [33, 0]
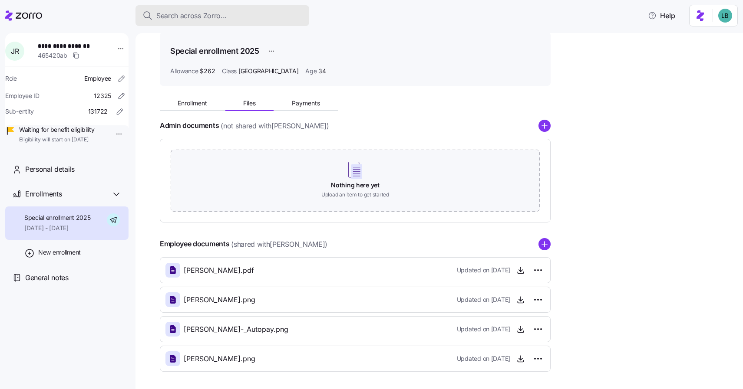
click at [194, 15] on span "Search across Zorro..." at bounding box center [191, 15] width 70 height 11
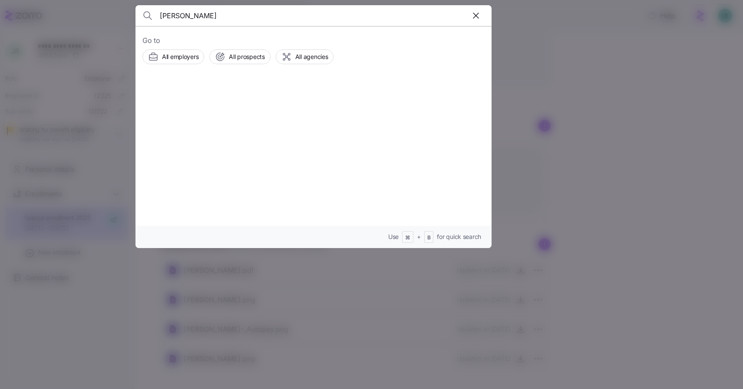
type input "garnes"
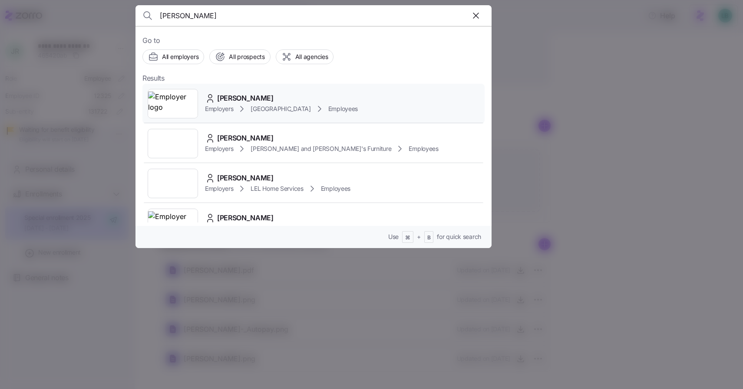
click at [243, 98] on span "Marslean Garnes" at bounding box center [245, 98] width 56 height 11
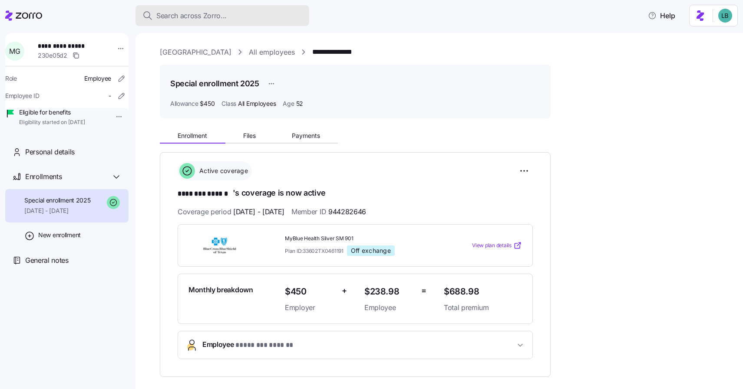
click at [203, 19] on span "Search across Zorro..." at bounding box center [191, 15] width 70 height 11
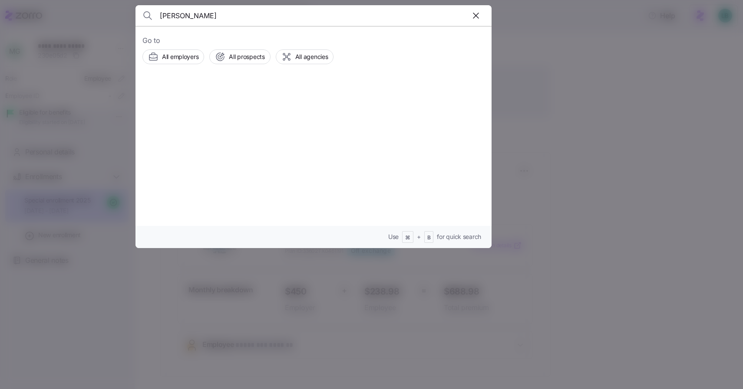
type input "richards"
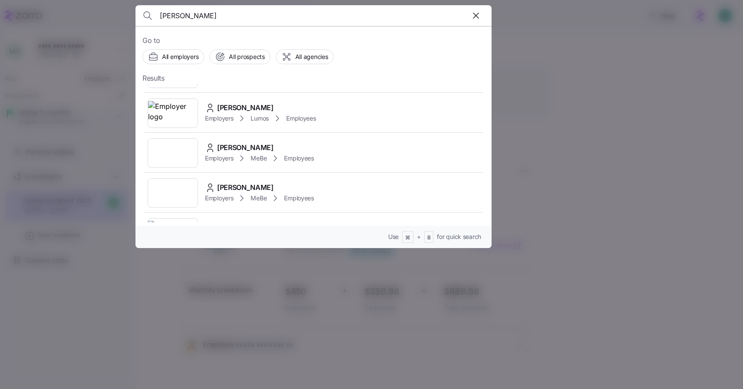
scroll to position [275, 0]
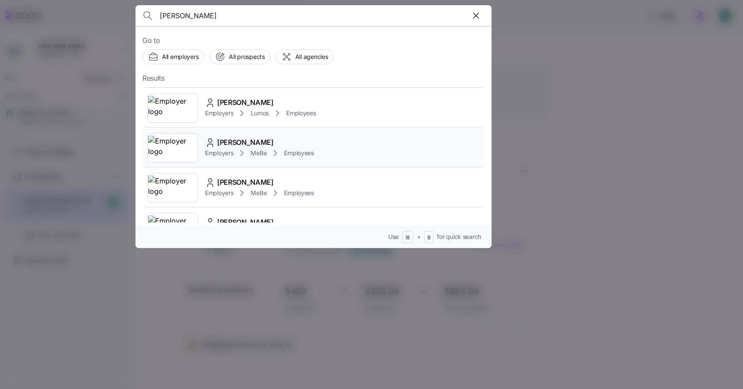
click at [236, 142] on span "Jennifer Richards" at bounding box center [245, 142] width 56 height 11
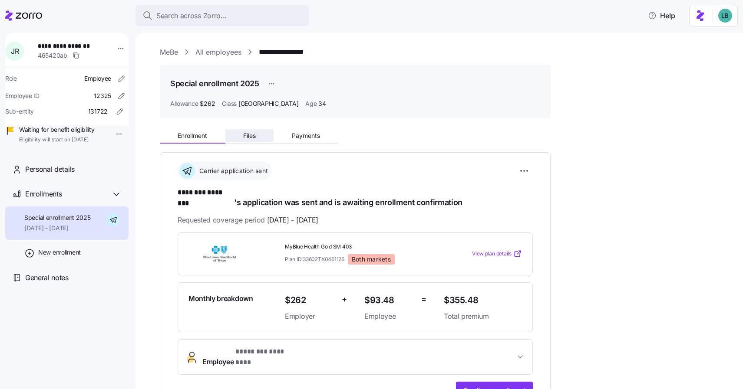
click at [251, 135] on span "Files" at bounding box center [249, 136] width 13 height 6
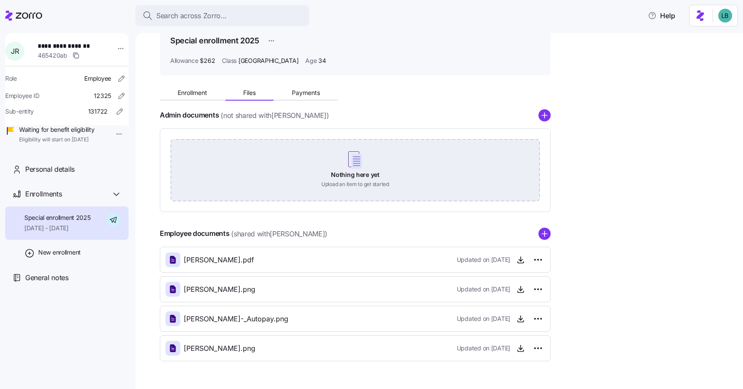
scroll to position [67, 0]
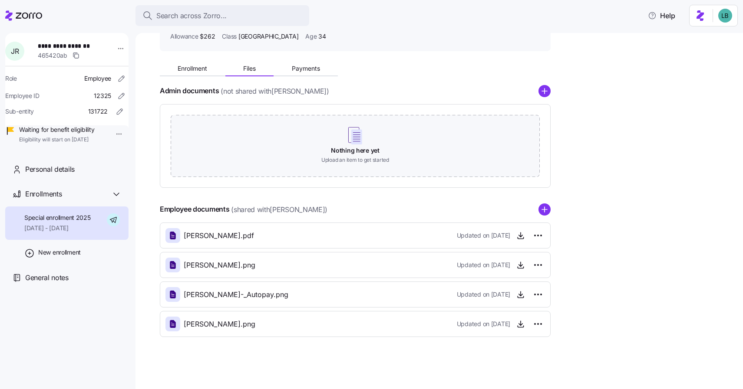
click at [355, 232] on div "Jennifer_Richards_Offer_Letter.pdf Updated on 08/15/2025" at bounding box center [354, 235] width 379 height 15
click at [518, 237] on icon "button" at bounding box center [520, 235] width 9 height 9
click at [240, 327] on span "Richards_App_Submission.png" at bounding box center [220, 324] width 72 height 11
click at [522, 325] on icon "button" at bounding box center [520, 324] width 9 height 9
click at [49, 283] on span "General notes" at bounding box center [46, 278] width 43 height 11
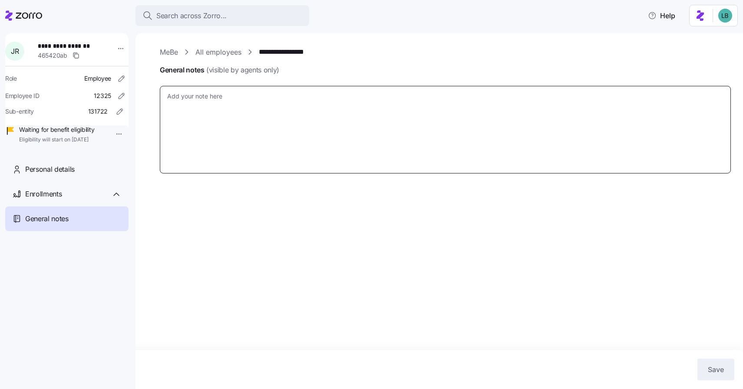
click at [192, 99] on textarea "General notes (visible by agents only)" at bounding box center [445, 130] width 571 height 88
paste textarea "The document Jennifer_Richards_Offer_Letter.pdf has been submitted. Your tracki…"
type textarea "x"
type textarea "The document Jennifer_Richards_Offer_Letter.pdf has been submitted. Your tracki…"
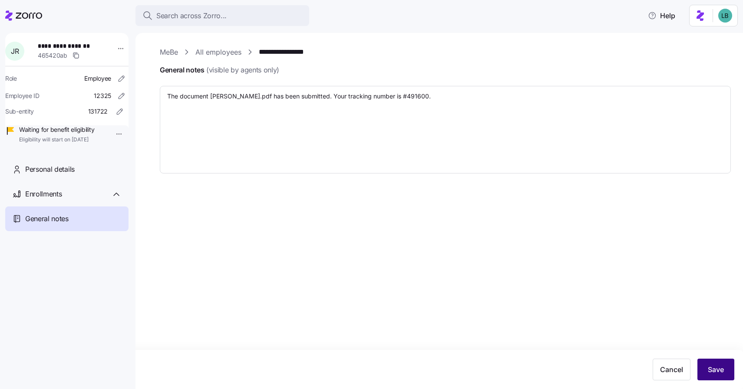
click at [716, 379] on button "Save" at bounding box center [715, 370] width 37 height 22
click at [284, 52] on link "**********" at bounding box center [287, 52] width 57 height 11
type textarea "x"
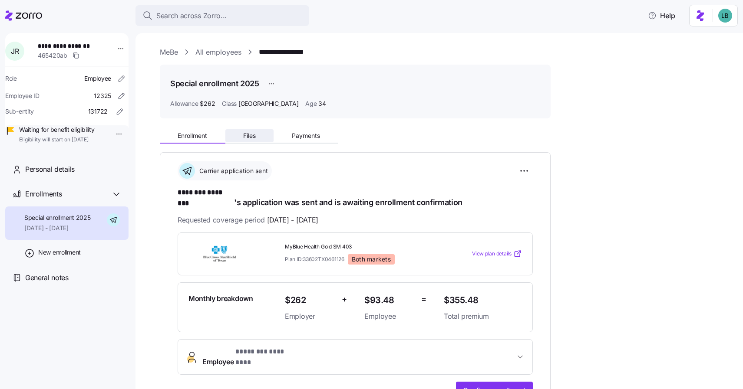
click at [254, 134] on span "Files" at bounding box center [249, 136] width 13 height 6
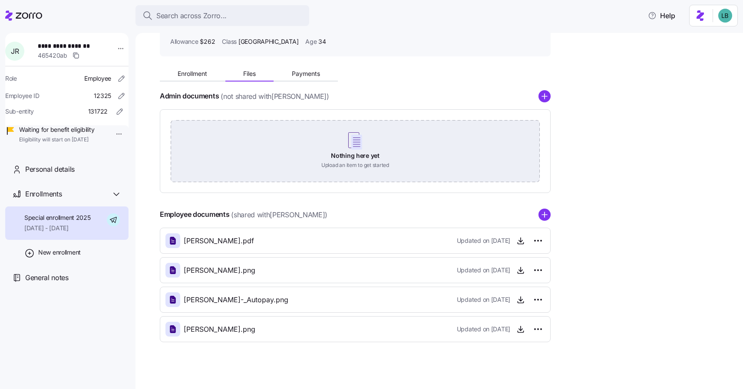
scroll to position [67, 0]
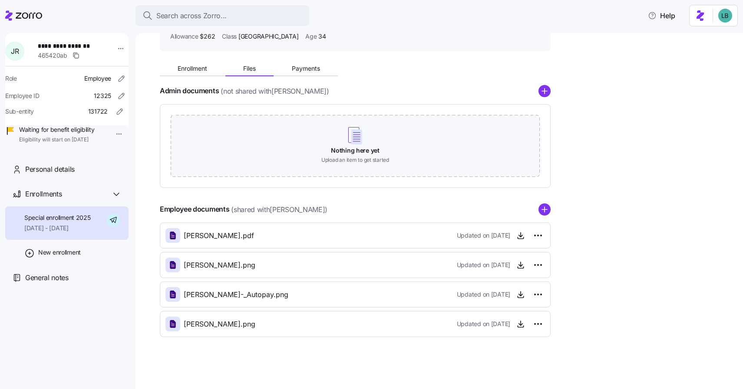
click at [538, 214] on icon "add icon" at bounding box center [544, 210] width 12 height 12
click at [535, 236] on html "**********" at bounding box center [371, 192] width 743 height 384
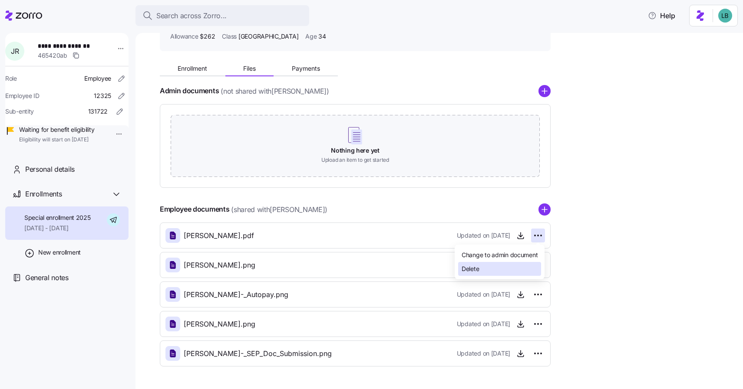
click at [486, 270] on div "Delete" at bounding box center [499, 269] width 83 height 14
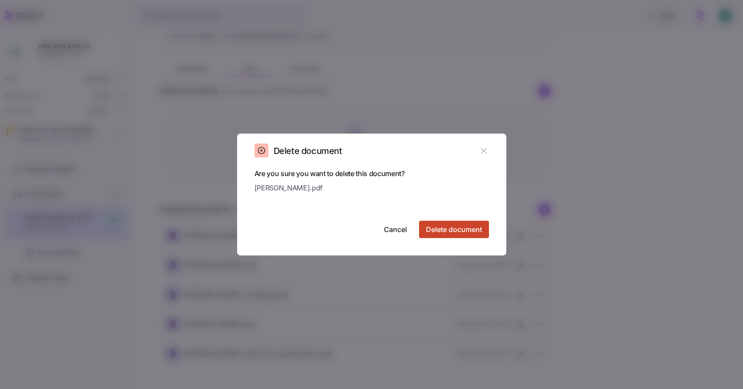
click at [461, 232] on span "Delete document" at bounding box center [454, 229] width 56 height 10
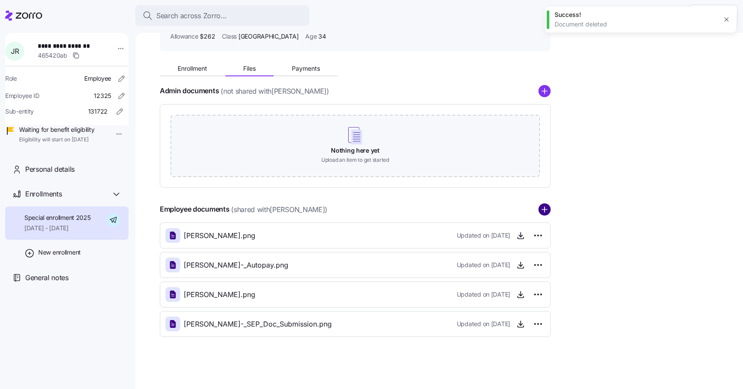
click at [543, 211] on circle "add icon" at bounding box center [544, 209] width 11 height 11
click at [520, 356] on icon "button" at bounding box center [520, 353] width 9 height 9
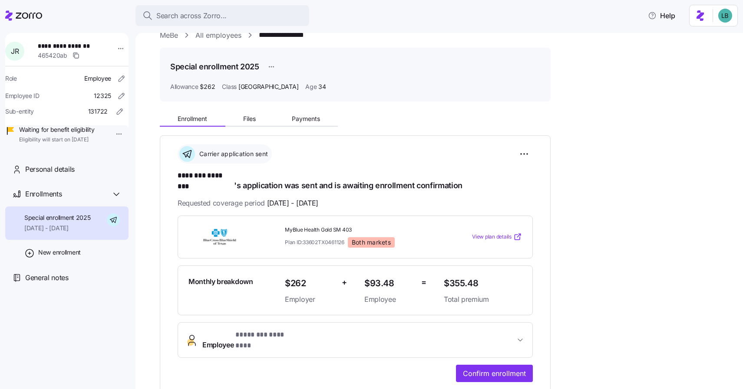
scroll to position [25, 0]
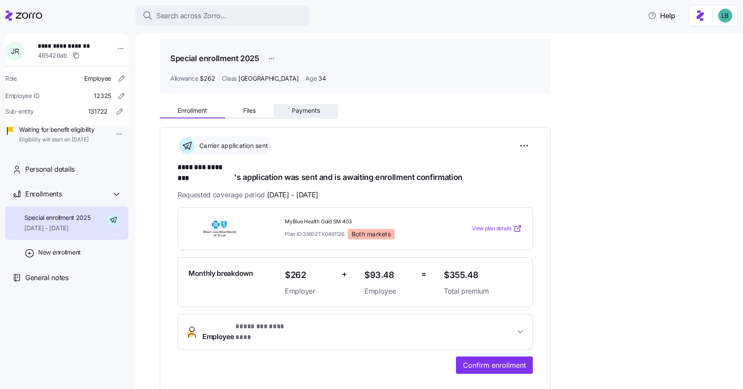
click at [303, 112] on span "Payments" at bounding box center [306, 111] width 28 height 6
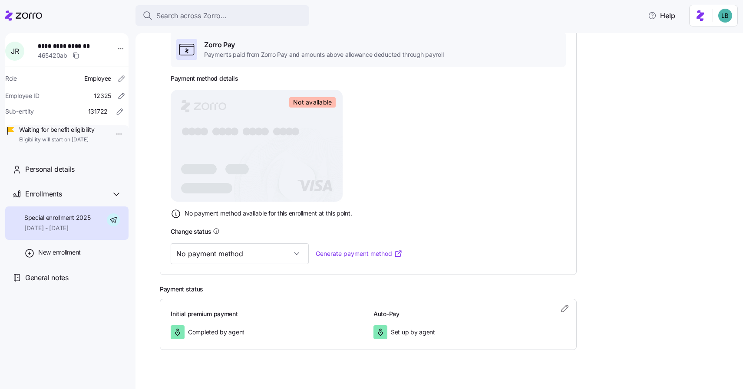
scroll to position [147, 0]
click at [230, 254] on input "No payment method" at bounding box center [240, 252] width 138 height 21
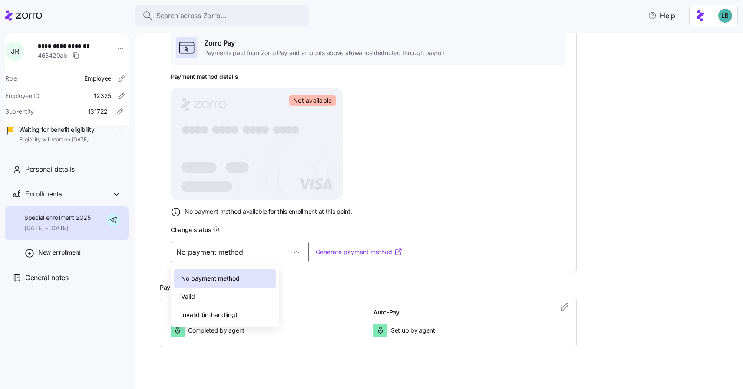
click at [212, 296] on div "Valid" at bounding box center [225, 297] width 102 height 18
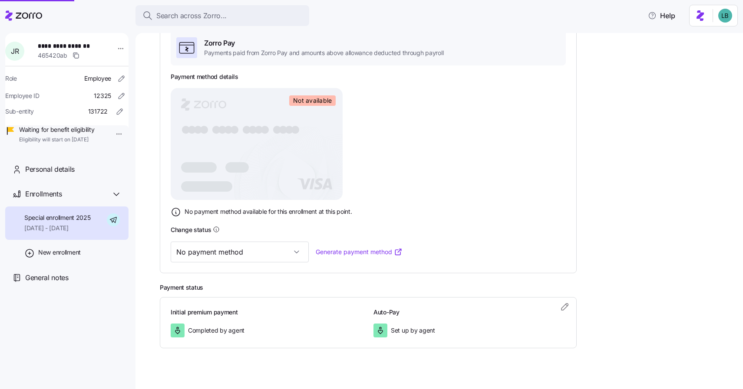
type input "Valid"
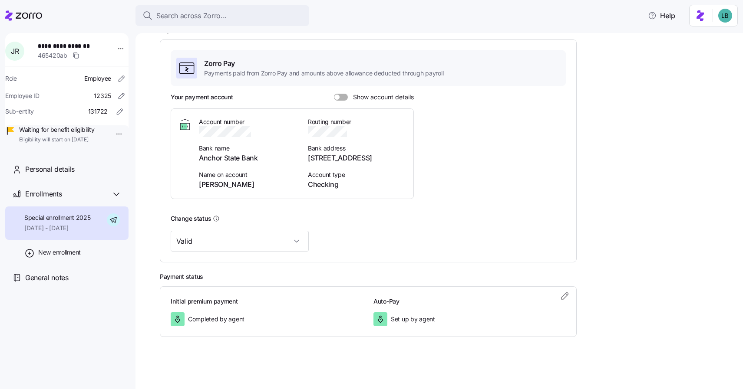
scroll to position [0, 0]
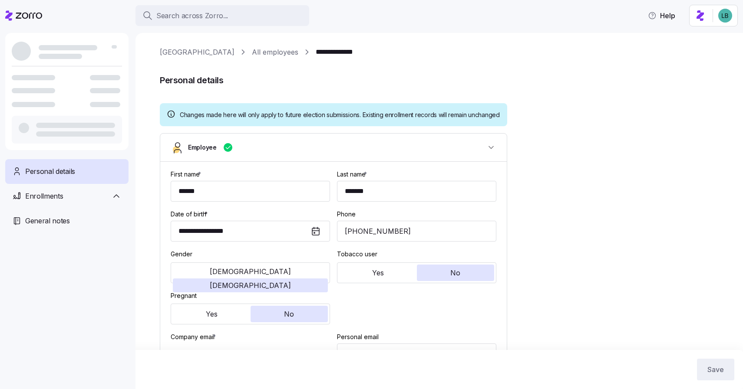
type input "All Employees"
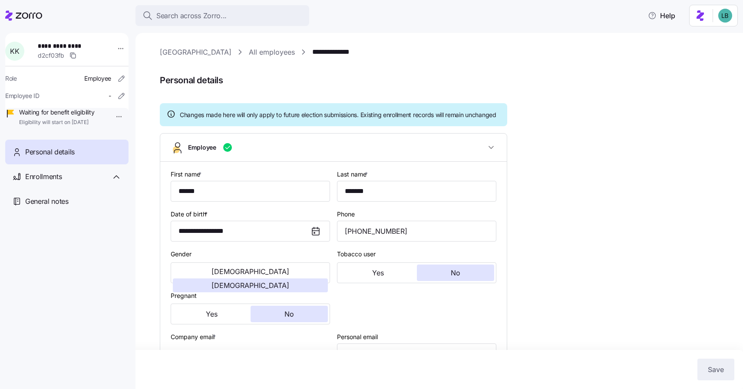
click at [327, 56] on link "**********" at bounding box center [336, 52] width 48 height 11
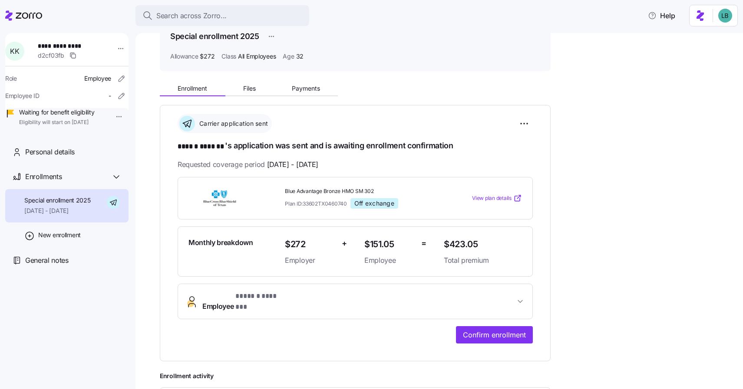
scroll to position [64, 0]
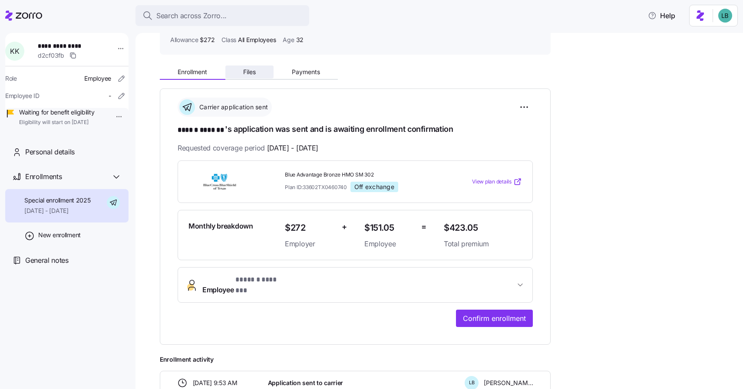
click at [251, 75] on span "Files" at bounding box center [249, 72] width 13 height 6
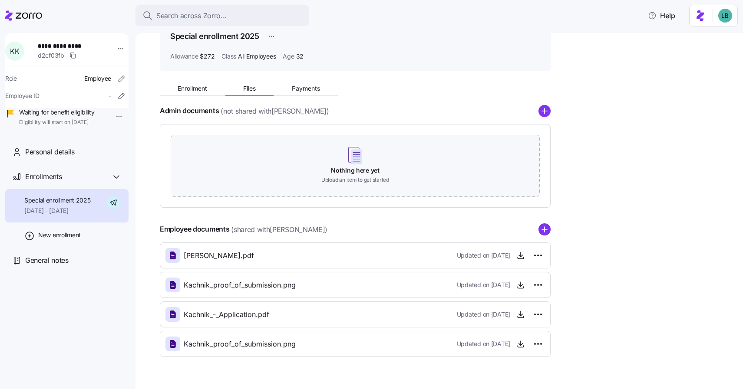
scroll to position [67, 0]
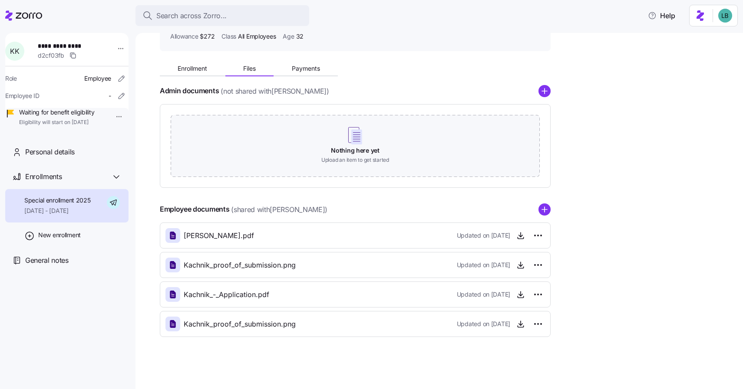
click at [263, 267] on span "Kachnik_proof_of_submission.png" at bounding box center [240, 265] width 112 height 11
click at [246, 268] on span "Kachnik_proof_of_submission.png" at bounding box center [240, 265] width 112 height 11
click at [300, 268] on div "Kachnik_proof_of_submission.png Updated on [DATE]" at bounding box center [354, 265] width 379 height 15
click at [258, 265] on span "Kachnik_proof_of_submission.png" at bounding box center [240, 265] width 112 height 11
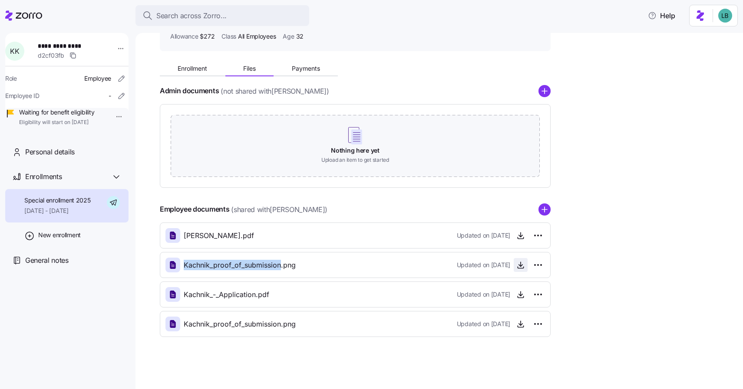
click at [519, 265] on icon "button" at bounding box center [520, 266] width 3 height 2
click at [523, 236] on icon "button" at bounding box center [520, 235] width 9 height 9
click at [39, 266] on span "General notes" at bounding box center [46, 260] width 43 height 11
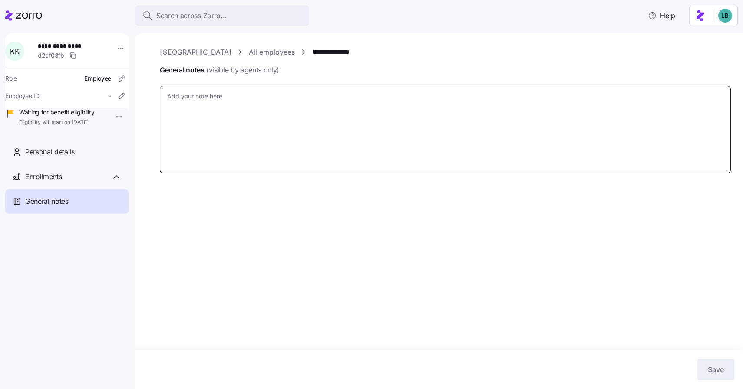
click at [198, 92] on textarea "General notes (visible by agents only)" at bounding box center [445, 130] width 571 height 88
paste textarea "The document Kelley_Kachnik_Offer_Letter.pdf has been submitted. Your tracking …"
type textarea "x"
type textarea "The document Kelley_Kachnik_Offer_Letter.pdf has been submitted. Your tracking …"
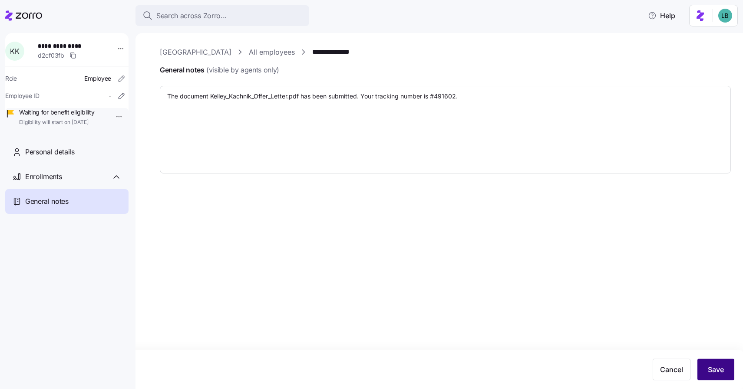
click at [710, 372] on span "Save" at bounding box center [715, 370] width 16 height 10
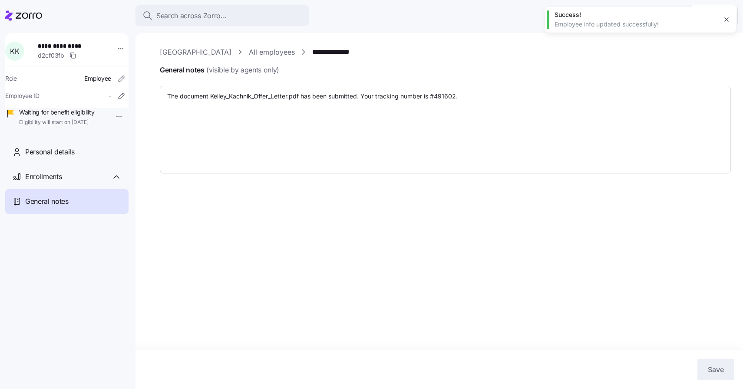
click at [313, 54] on link "**********" at bounding box center [336, 52] width 48 height 11
type textarea "x"
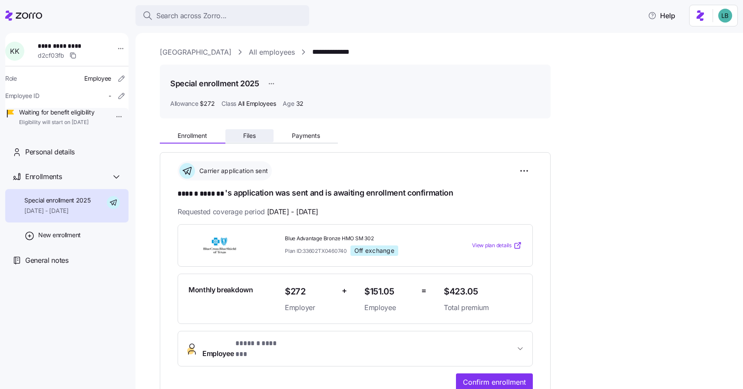
click at [248, 136] on span "Files" at bounding box center [249, 136] width 13 height 6
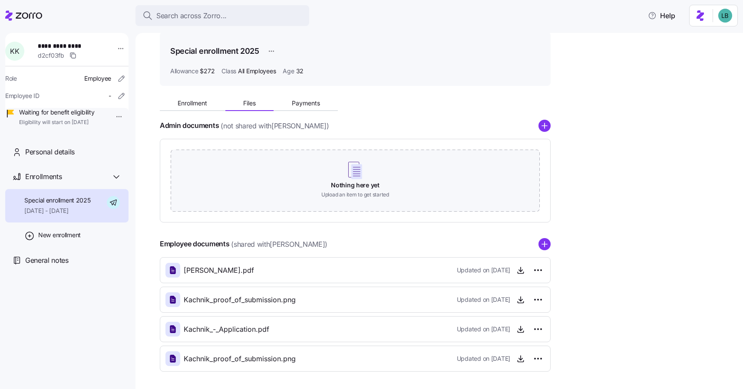
scroll to position [67, 0]
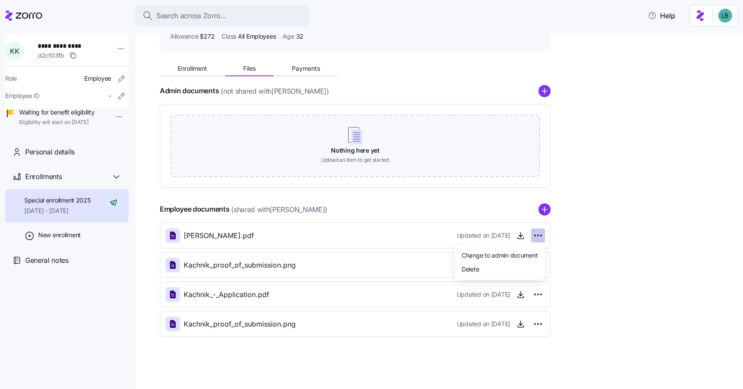
click at [540, 238] on html "**********" at bounding box center [371, 192] width 743 height 384
click at [490, 270] on div "Delete" at bounding box center [499, 269] width 83 height 14
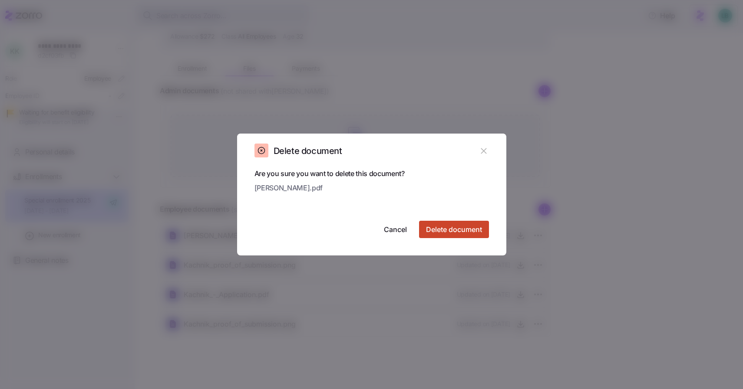
click at [450, 232] on span "Delete document" at bounding box center [454, 229] width 56 height 10
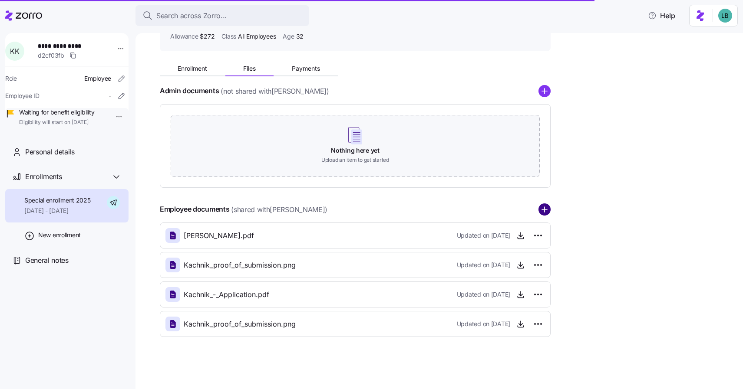
scroll to position [38, 0]
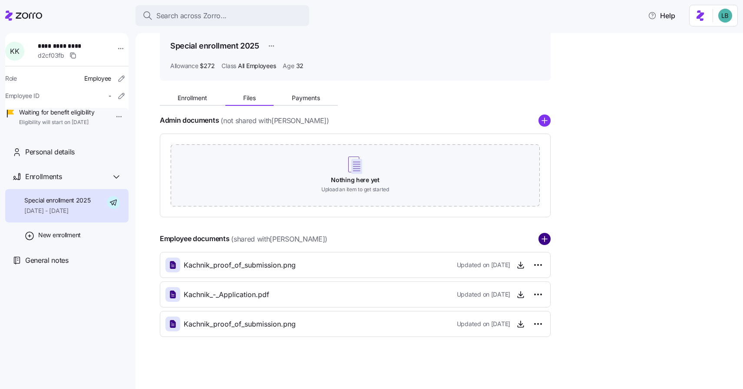
click at [545, 242] on circle "add icon" at bounding box center [544, 239] width 11 height 11
click at [545, 240] on circle "add icon" at bounding box center [544, 239] width 11 height 11
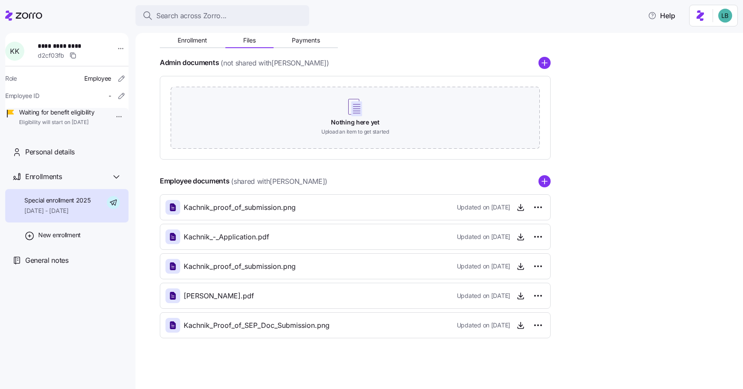
scroll to position [0, 0]
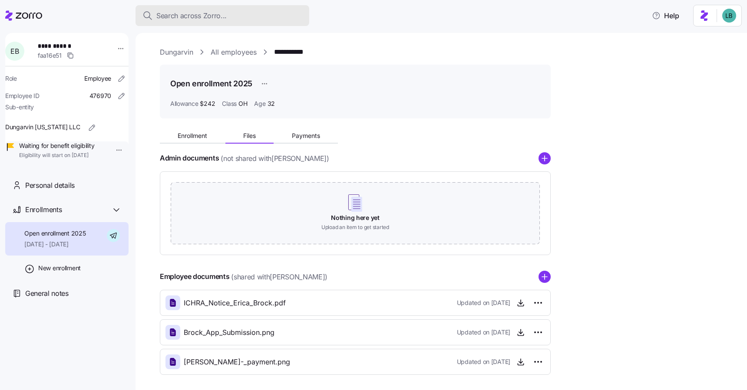
scroll to position [30, 0]
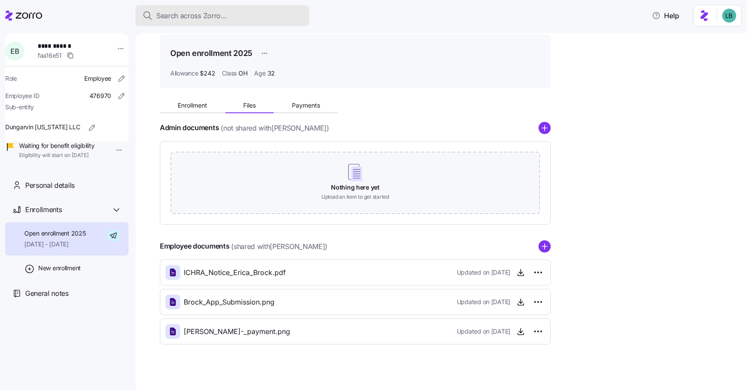
click at [183, 16] on span "Search across Zorro..." at bounding box center [191, 15] width 70 height 11
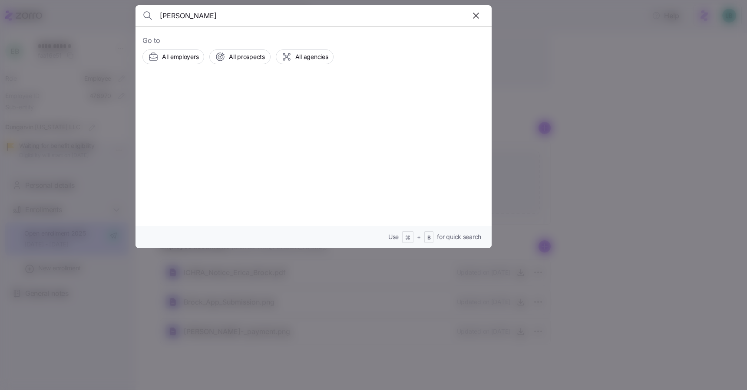
type input "[PERSON_NAME]"
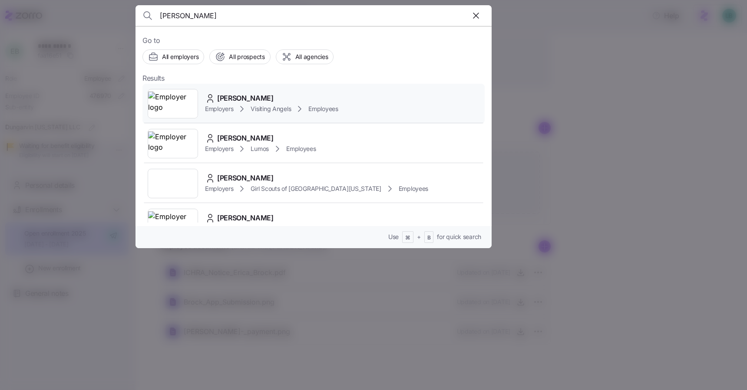
click at [234, 98] on span "[PERSON_NAME]" at bounding box center [245, 98] width 56 height 11
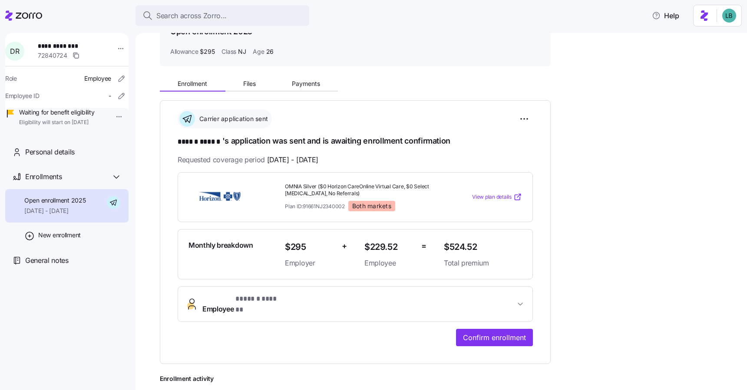
scroll to position [30, 0]
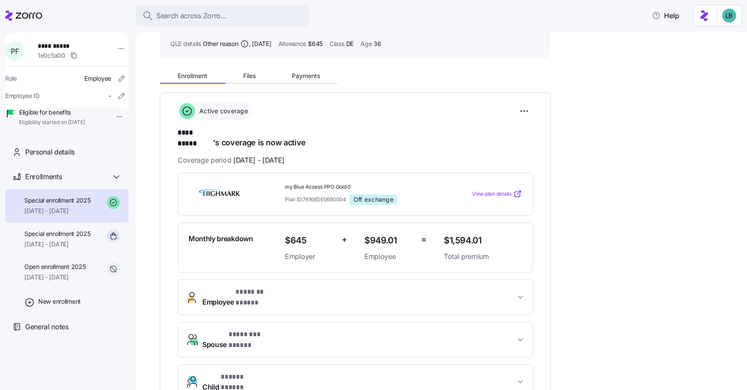
scroll to position [61, 0]
click at [254, 286] on span "* ******* ***** *" at bounding box center [258, 291] width 47 height 11
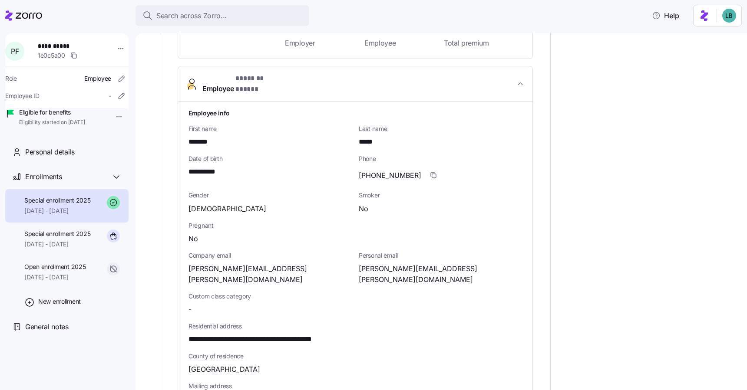
scroll to position [278, 0]
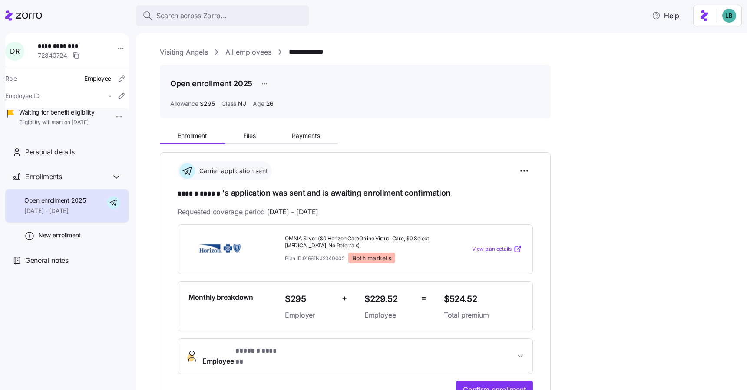
scroll to position [30, 0]
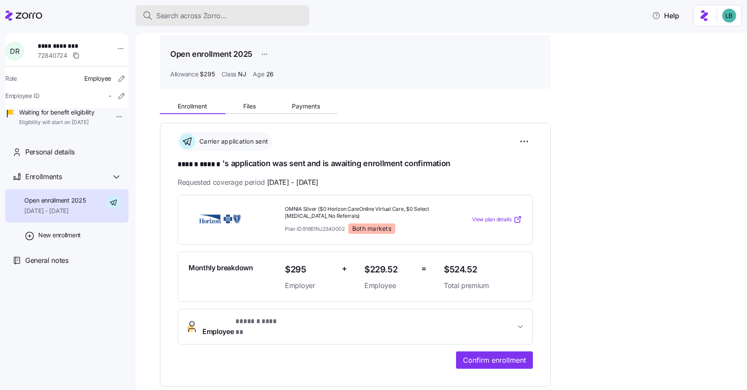
click at [181, 18] on span "Search across Zorro..." at bounding box center [191, 15] width 70 height 11
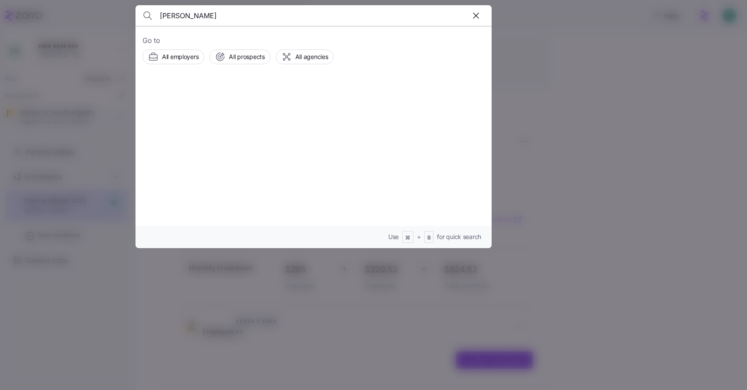
type input "[PERSON_NAME]"
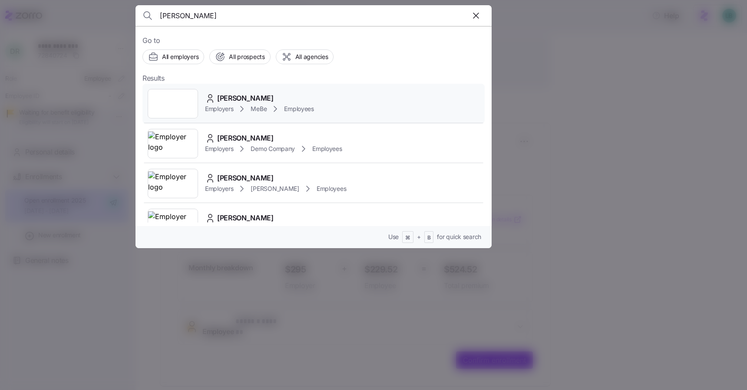
click at [247, 96] on span "[PERSON_NAME]" at bounding box center [245, 98] width 56 height 11
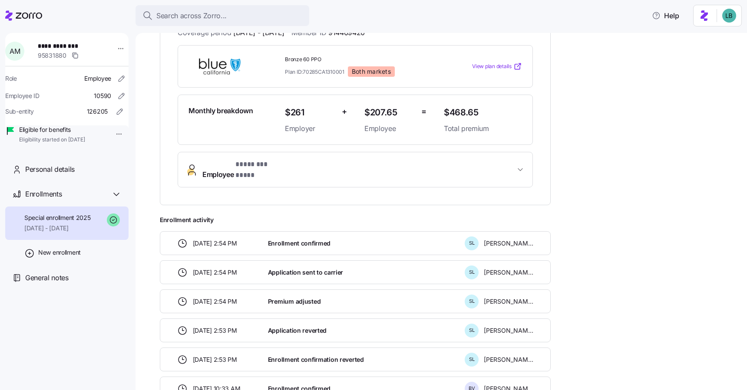
scroll to position [184, 0]
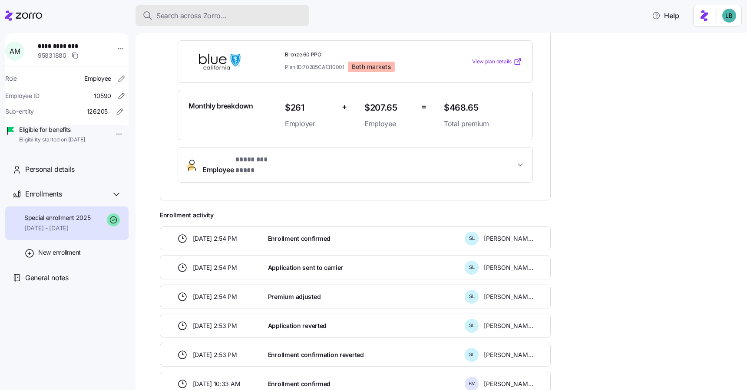
click at [179, 17] on span "Search across Zorro..." at bounding box center [191, 15] width 70 height 11
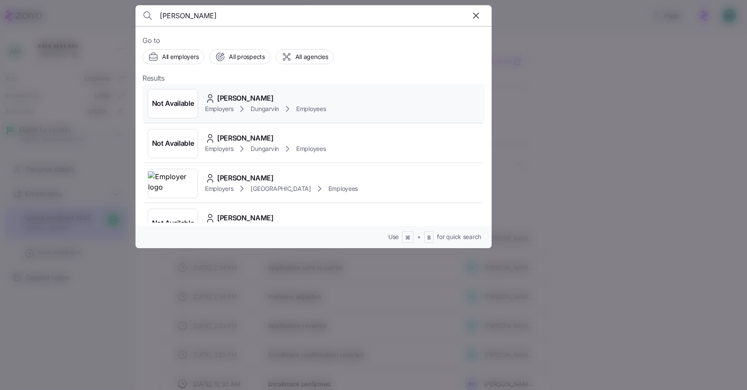
type input "[PERSON_NAME]"
click at [229, 102] on span "[PERSON_NAME]" at bounding box center [245, 98] width 56 height 11
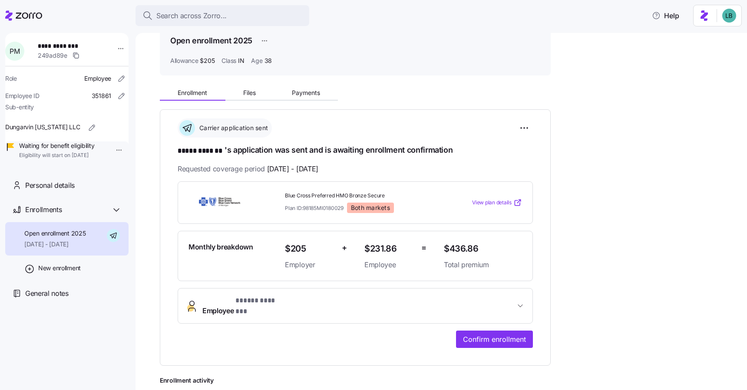
scroll to position [39, 0]
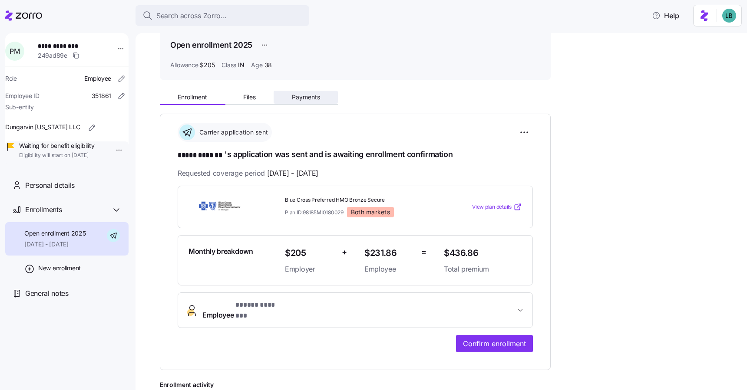
click at [297, 99] on span "Payments" at bounding box center [306, 97] width 28 height 6
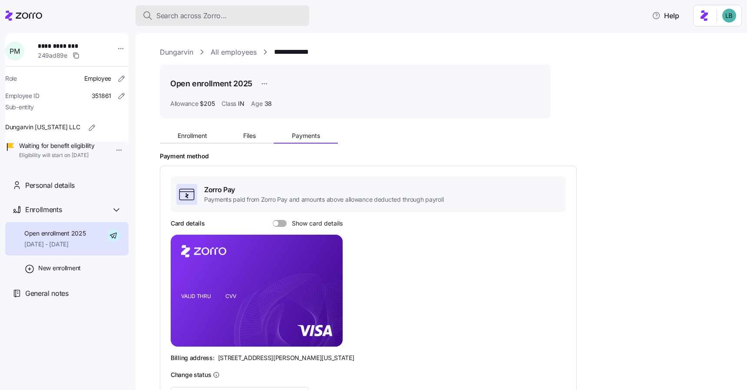
click at [193, 15] on span "Search across Zorro..." at bounding box center [191, 15] width 70 height 11
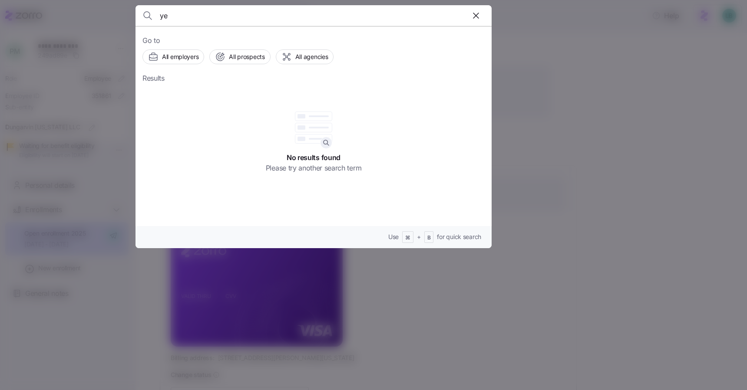
type input "y"
